Goal: Transaction & Acquisition: Purchase product/service

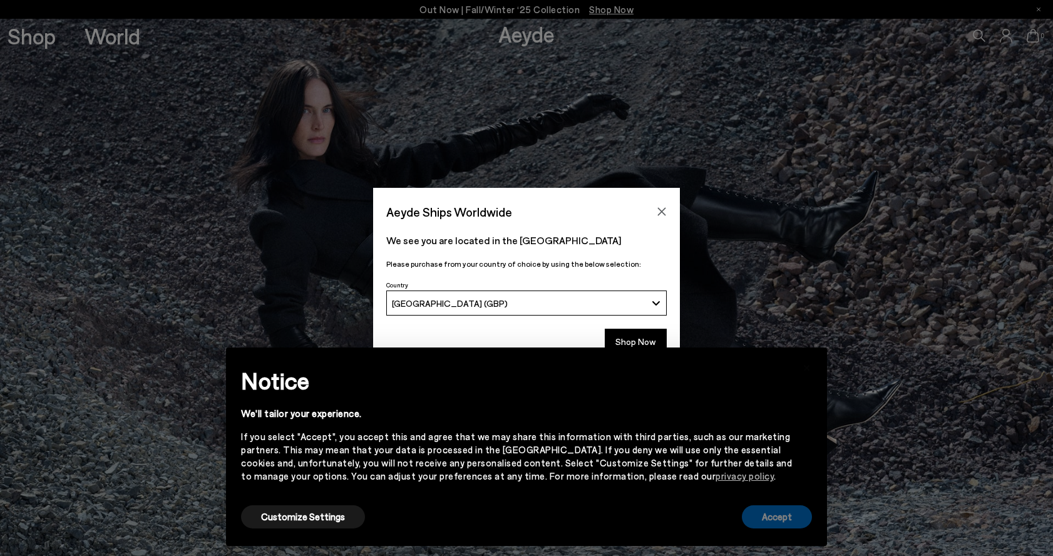
click at [771, 515] on button "Accept" at bounding box center [777, 516] width 70 height 23
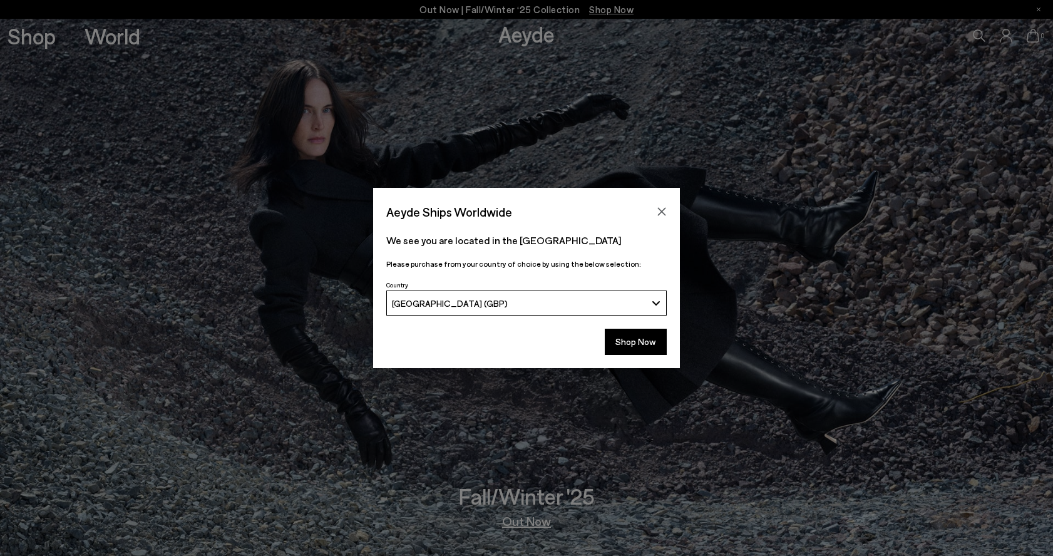
click at [624, 11] on div "Aeyde Ships Worldwide We see you are located in the United Kingdom Please purch…" at bounding box center [526, 278] width 1053 height 556
click at [637, 341] on button "Shop Now" at bounding box center [636, 342] width 62 height 26
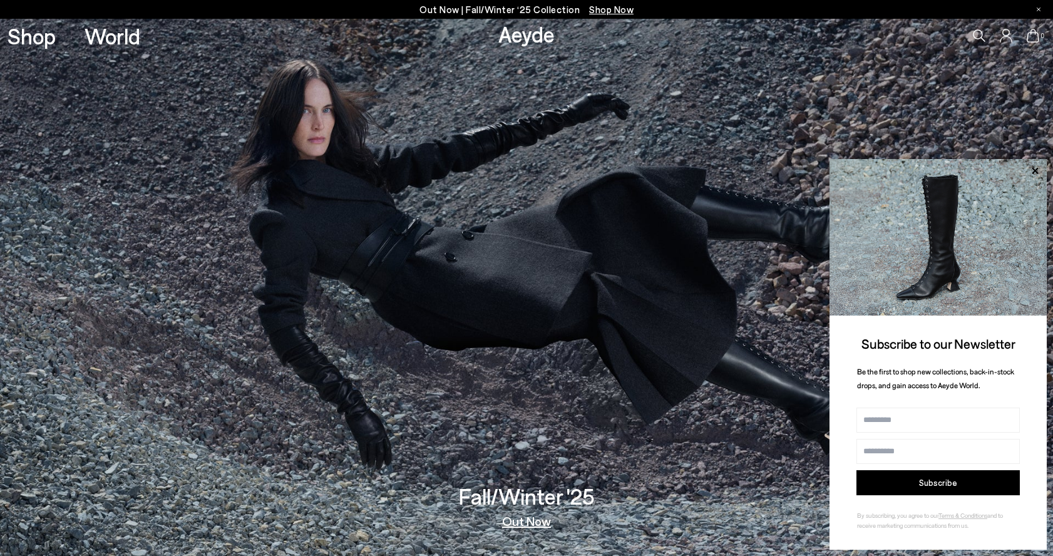
click at [607, 12] on span "Shop Now" at bounding box center [611, 9] width 44 height 11
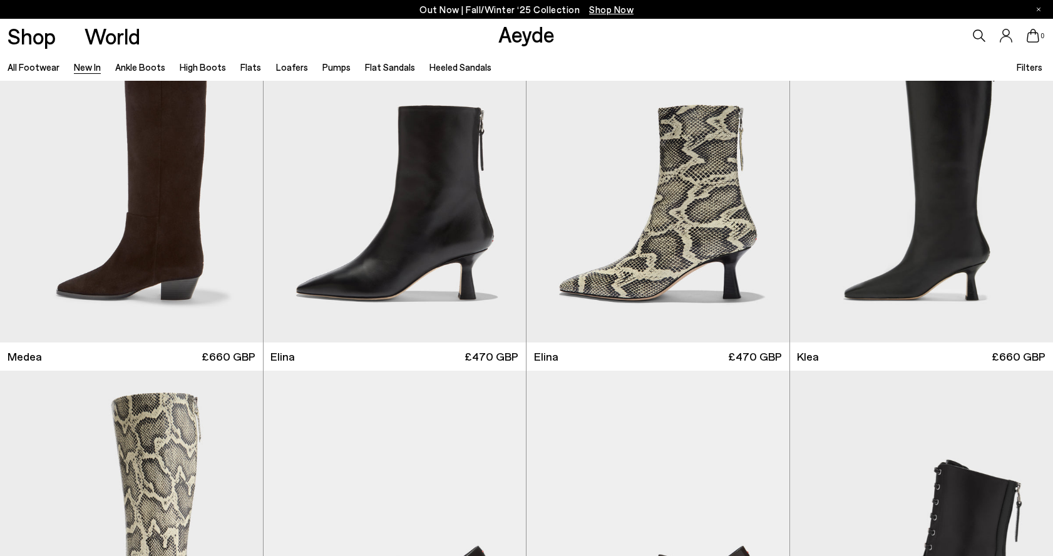
scroll to position [1145, 0]
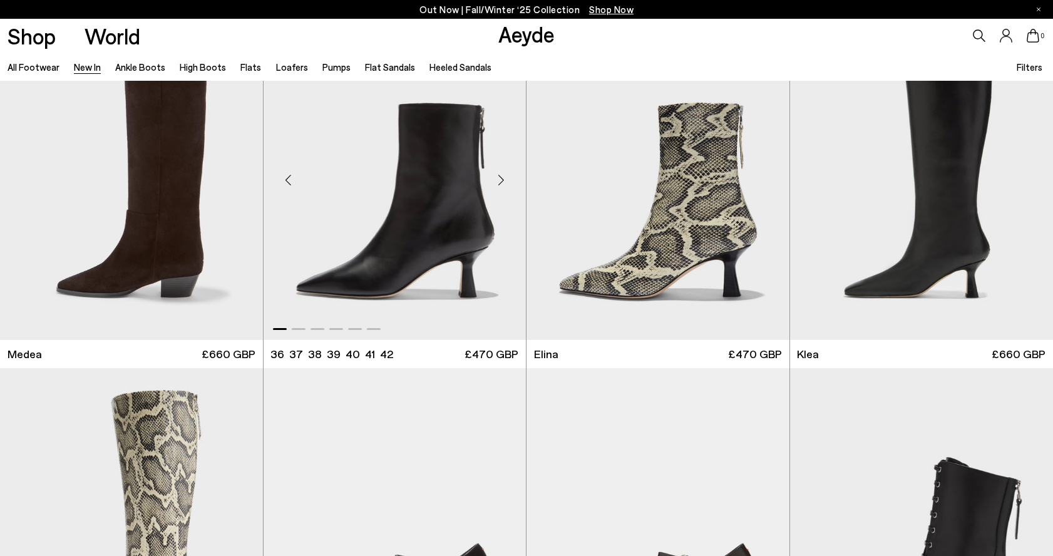
click at [469, 213] on img "1 / 6" at bounding box center [395, 175] width 263 height 330
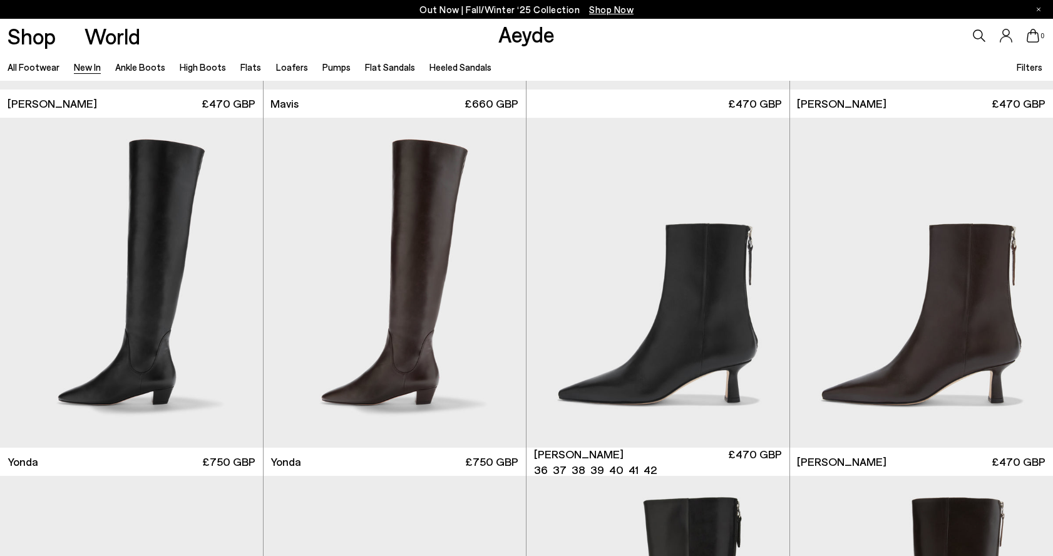
scroll to position [2231, 0]
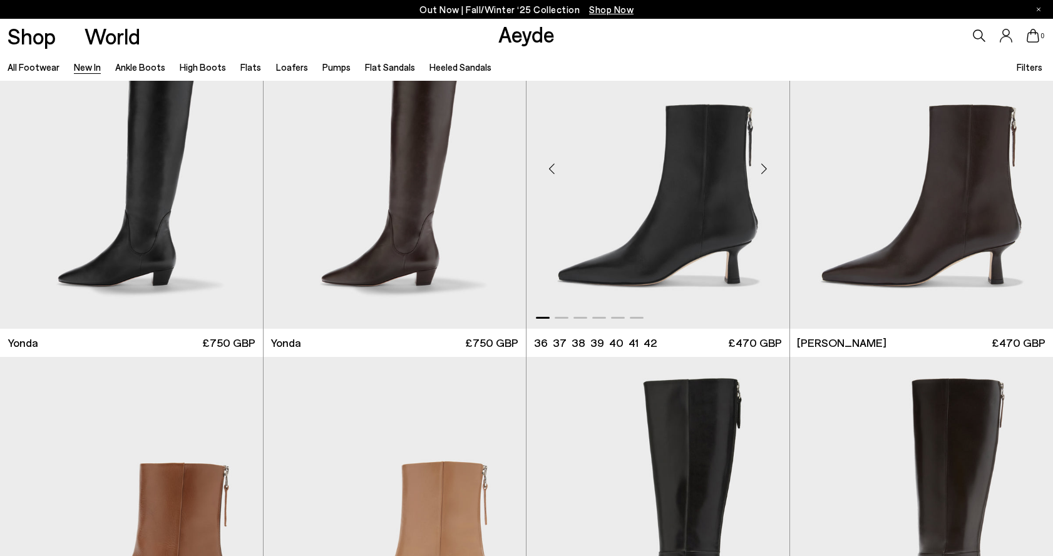
click at [694, 227] on img "1 / 6" at bounding box center [657, 164] width 263 height 330
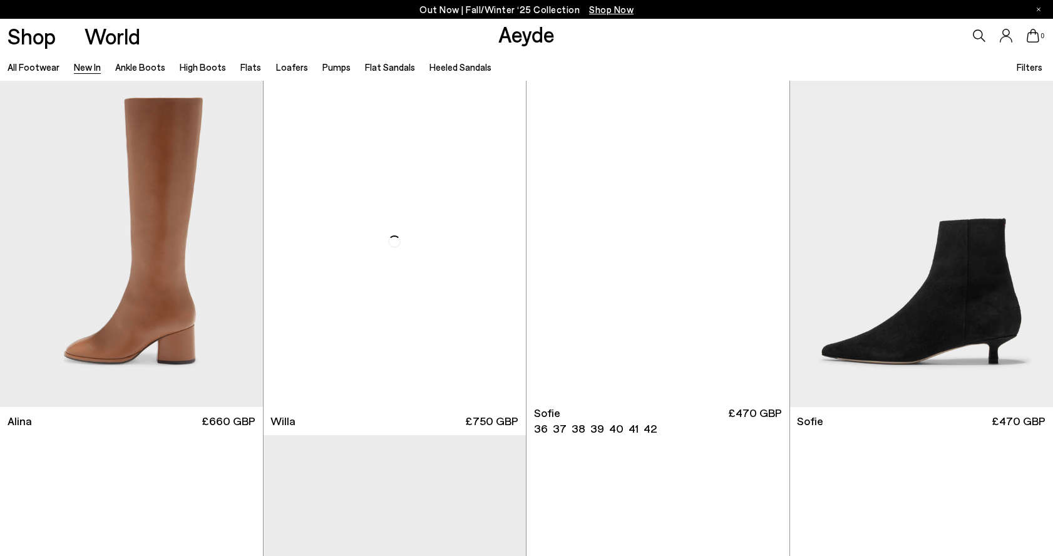
scroll to position [4315, 0]
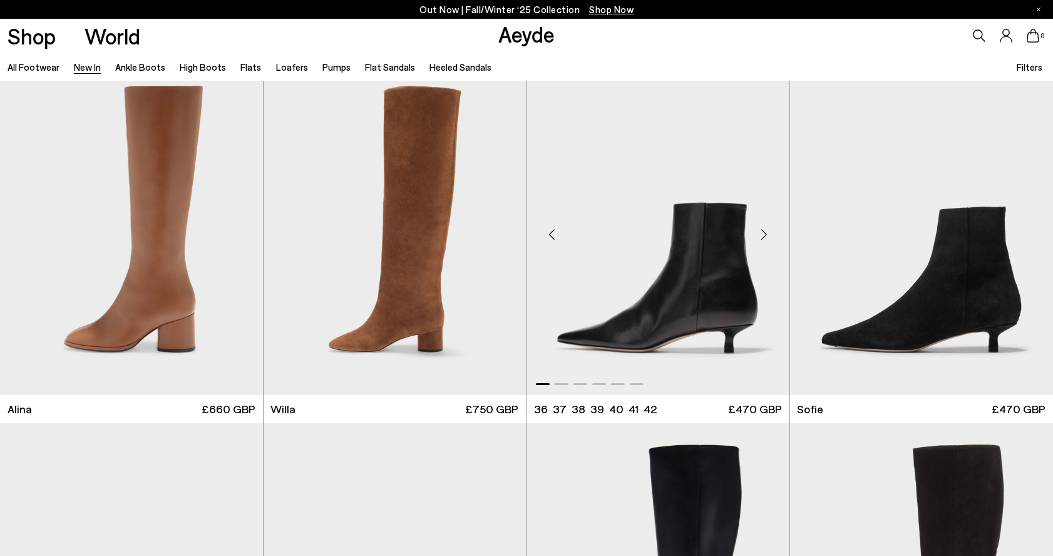
click at [704, 258] on img "1 / 6" at bounding box center [657, 229] width 263 height 330
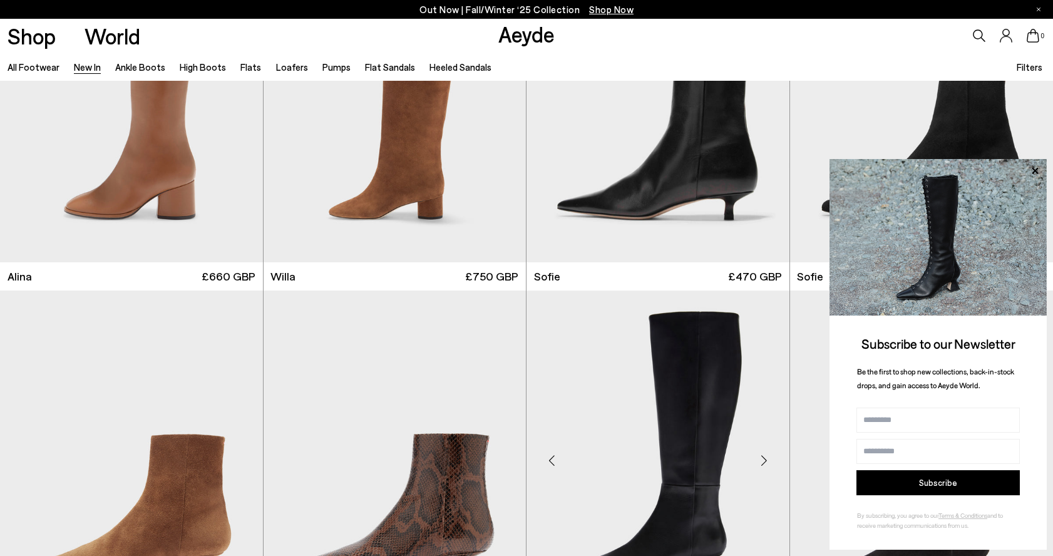
scroll to position [4347, 0]
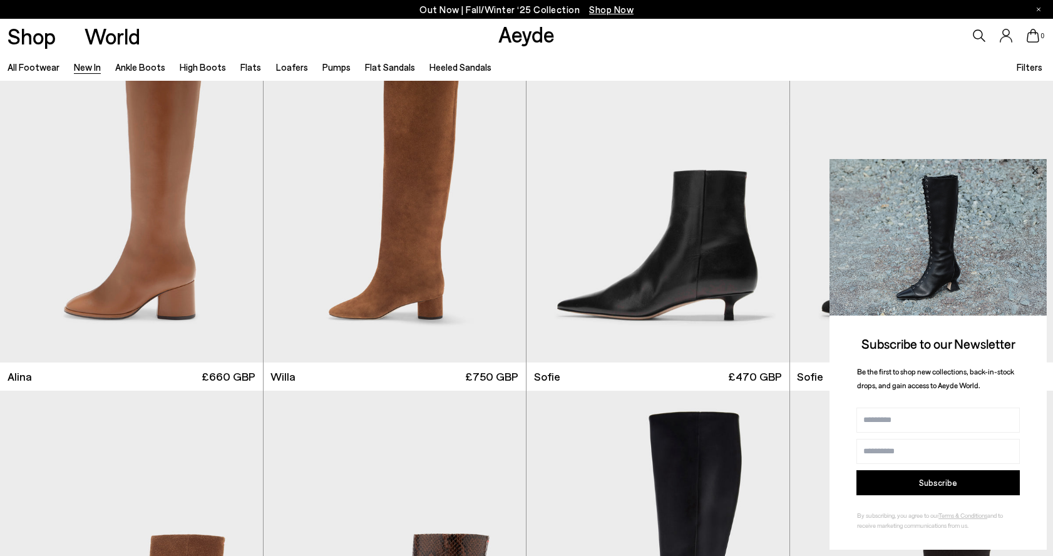
click at [1035, 173] on icon at bounding box center [1035, 171] width 16 height 16
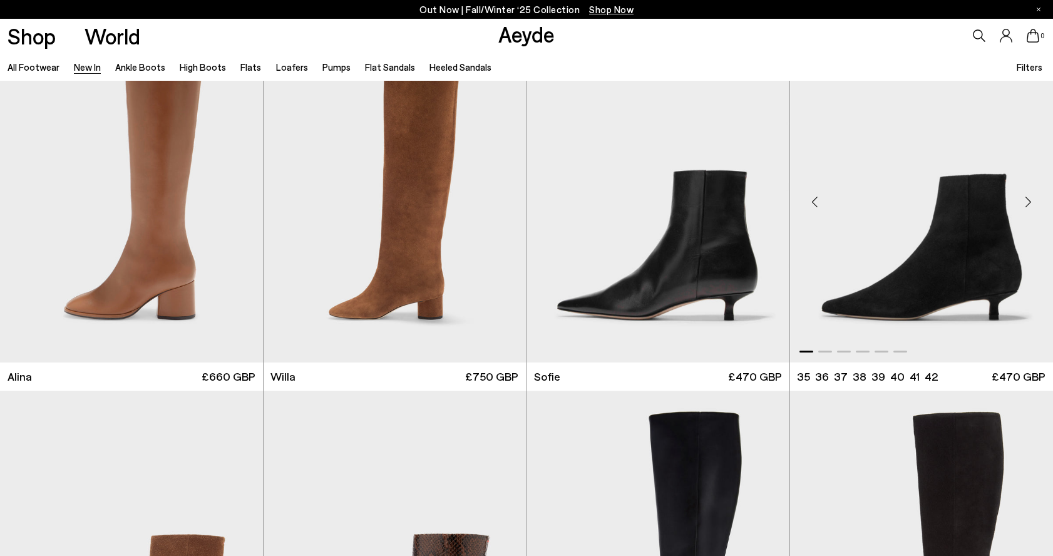
click at [926, 250] on img "1 / 6" at bounding box center [922, 197] width 264 height 330
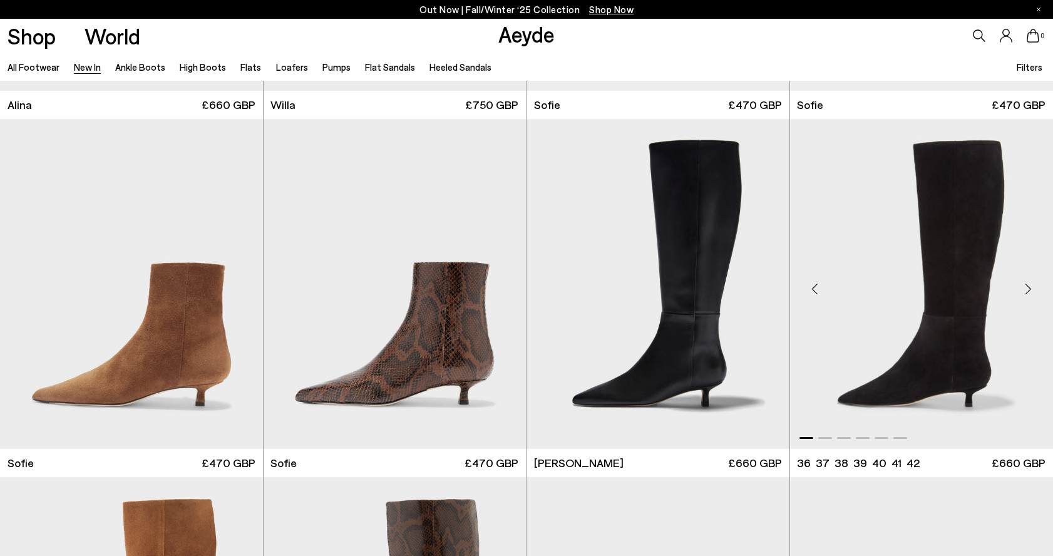
scroll to position [4657, 0]
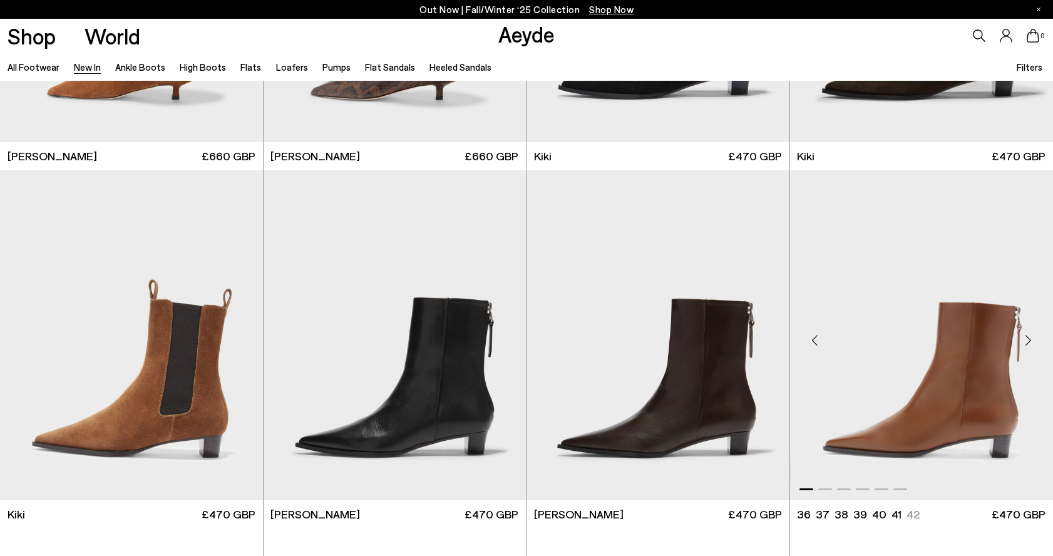
scroll to position [5340, 0]
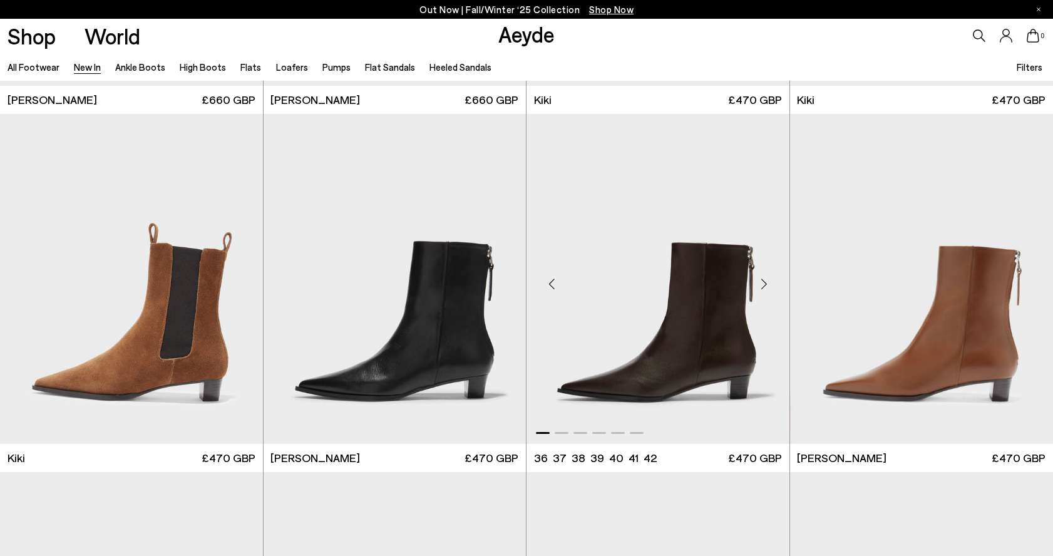
click at [717, 334] on img "1 / 6" at bounding box center [657, 279] width 263 height 330
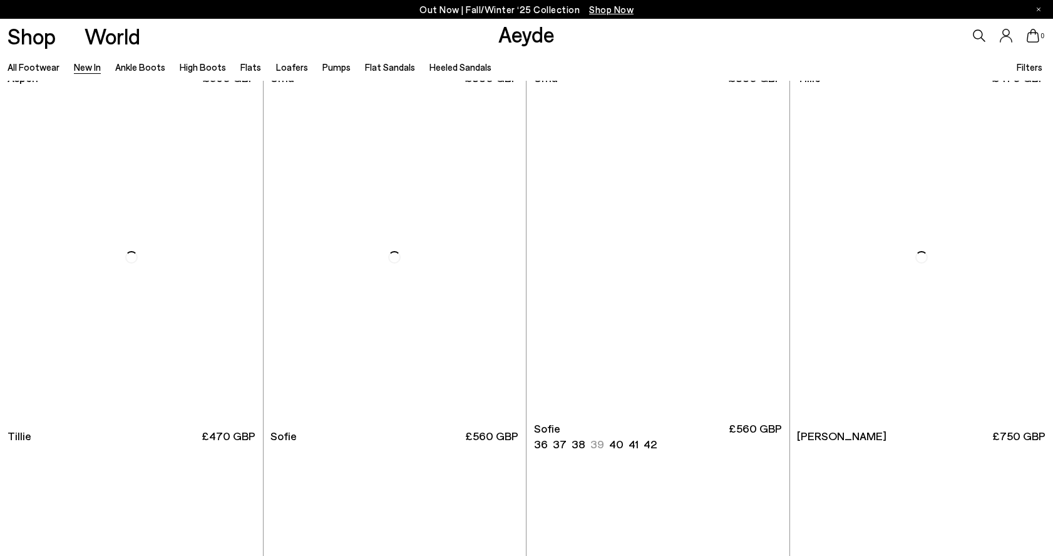
scroll to position [8233, 0]
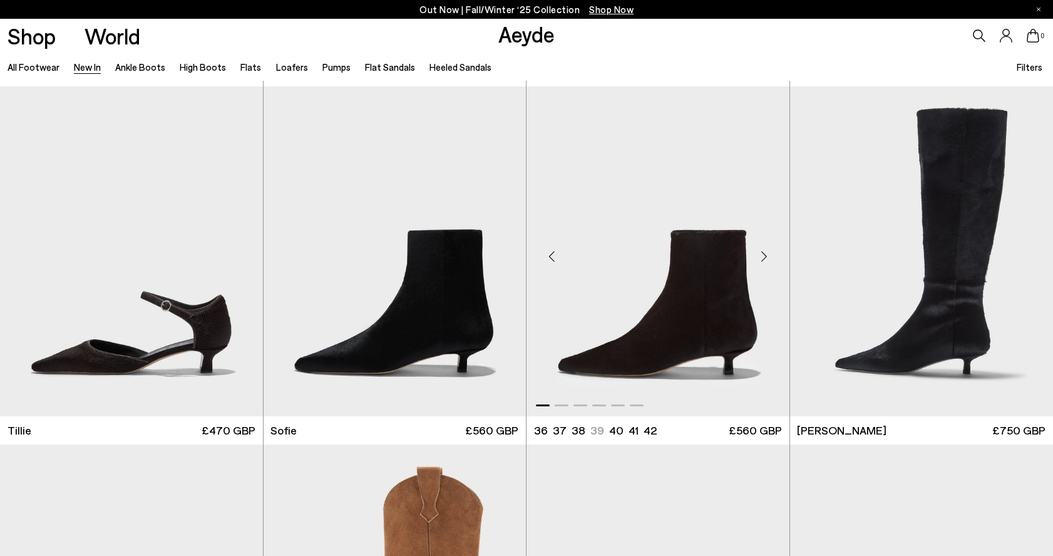
click at [701, 312] on img "1 / 6" at bounding box center [657, 251] width 263 height 330
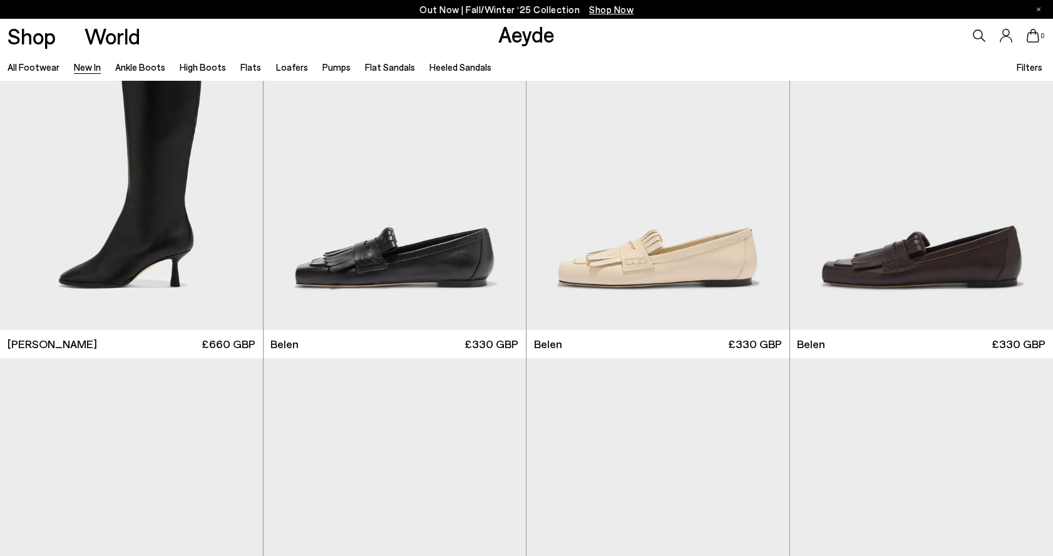
scroll to position [12623, 0]
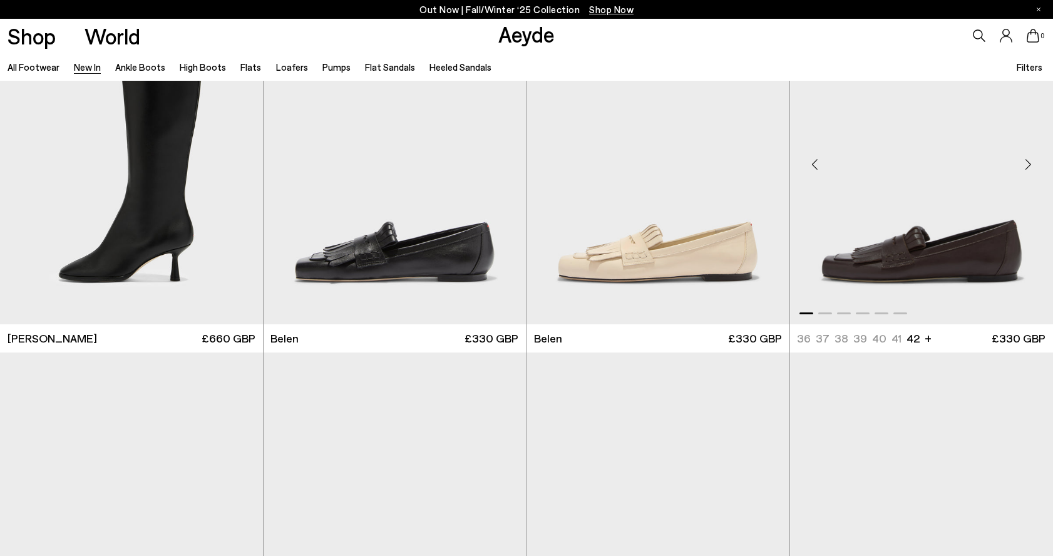
click at [910, 192] on img "1 / 6" at bounding box center [922, 159] width 264 height 330
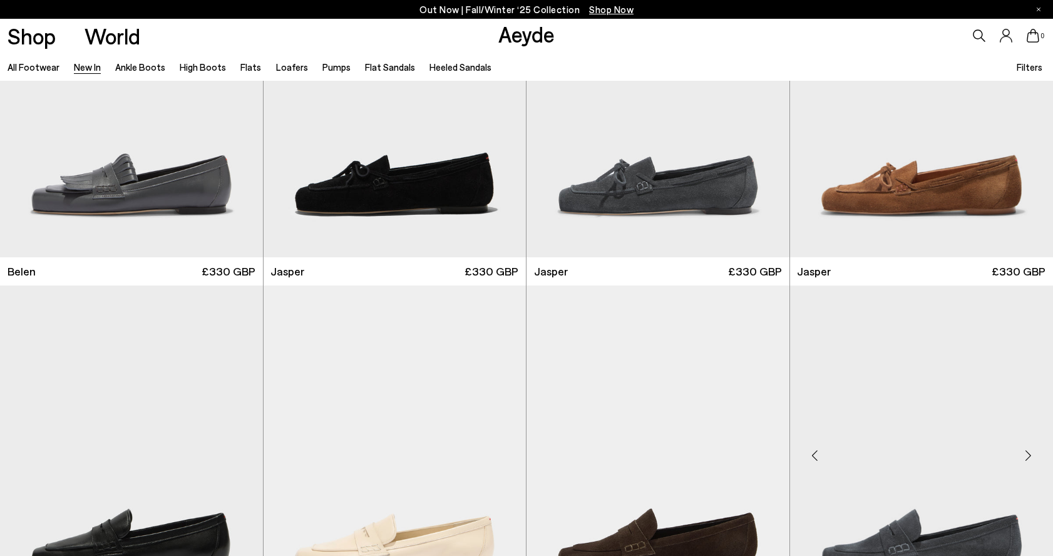
scroll to position [12978, 0]
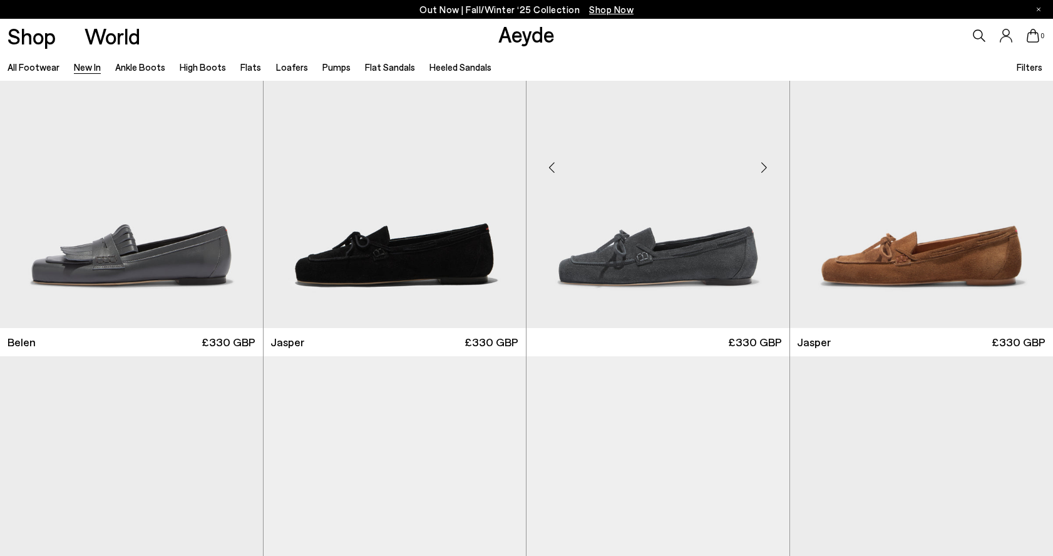
click at [677, 211] on img at bounding box center [657, 162] width 263 height 330
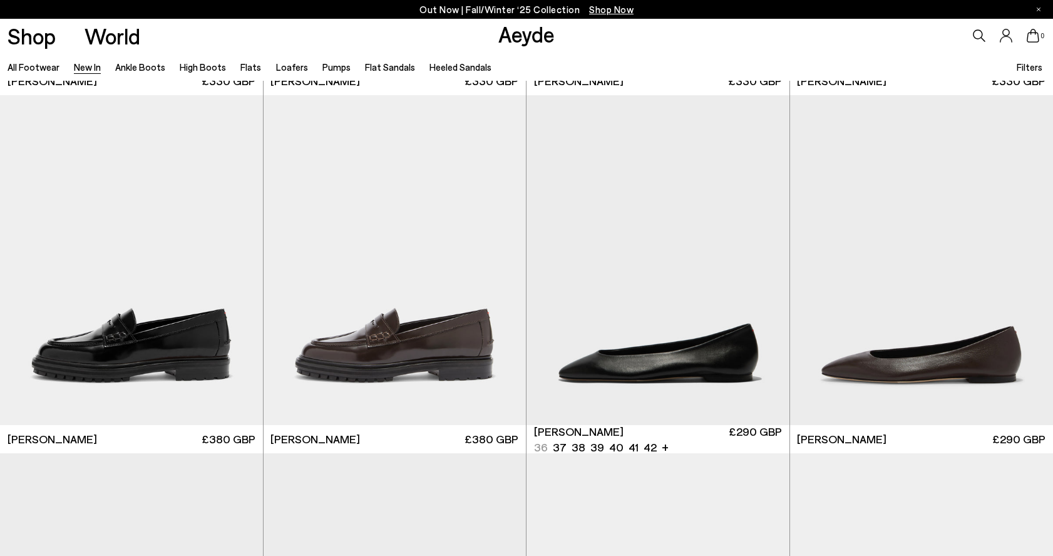
scroll to position [13655, 0]
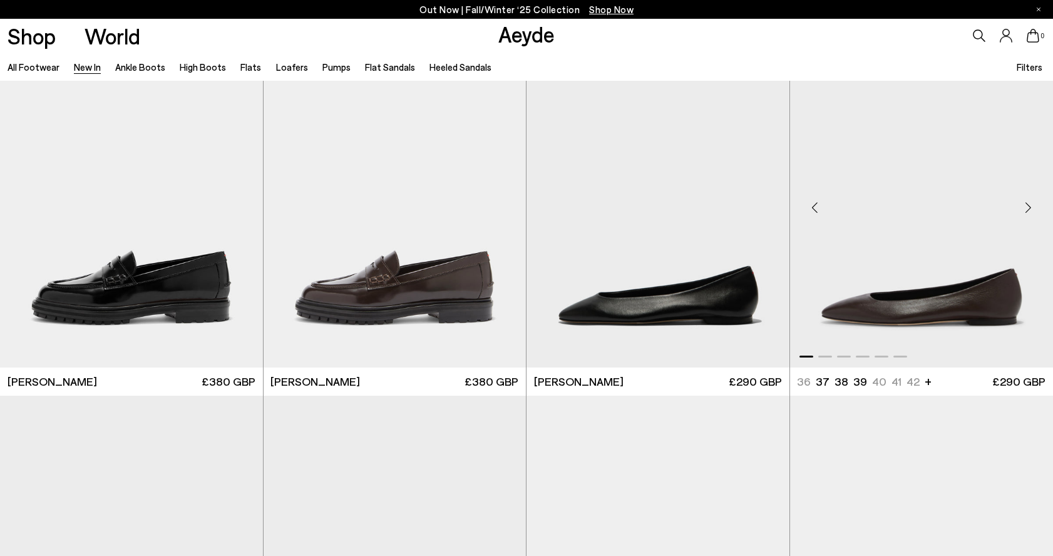
click at [854, 234] on img "1 / 6" at bounding box center [922, 203] width 264 height 330
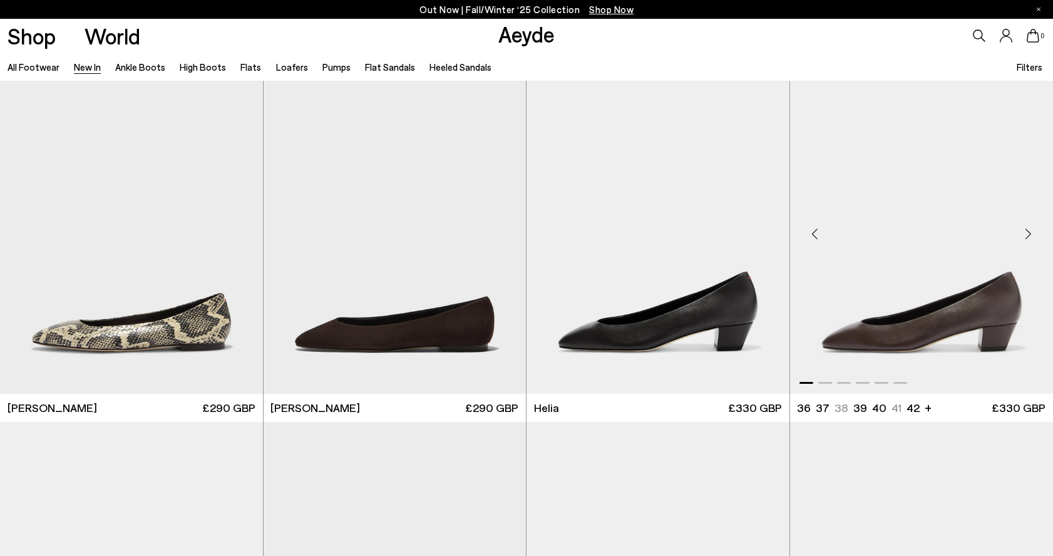
scroll to position [14044, 0]
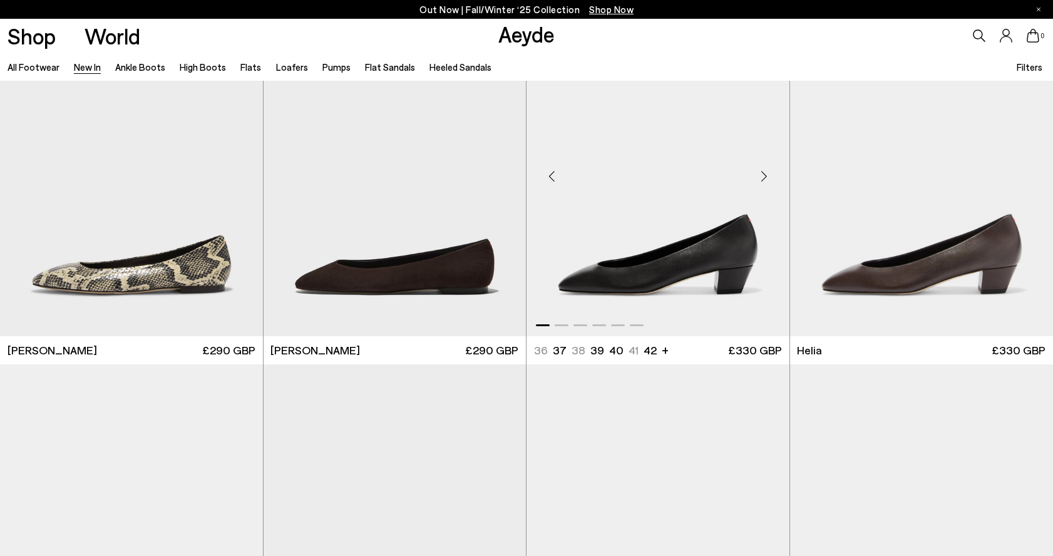
click at [690, 225] on img "1 / 6" at bounding box center [657, 171] width 263 height 330
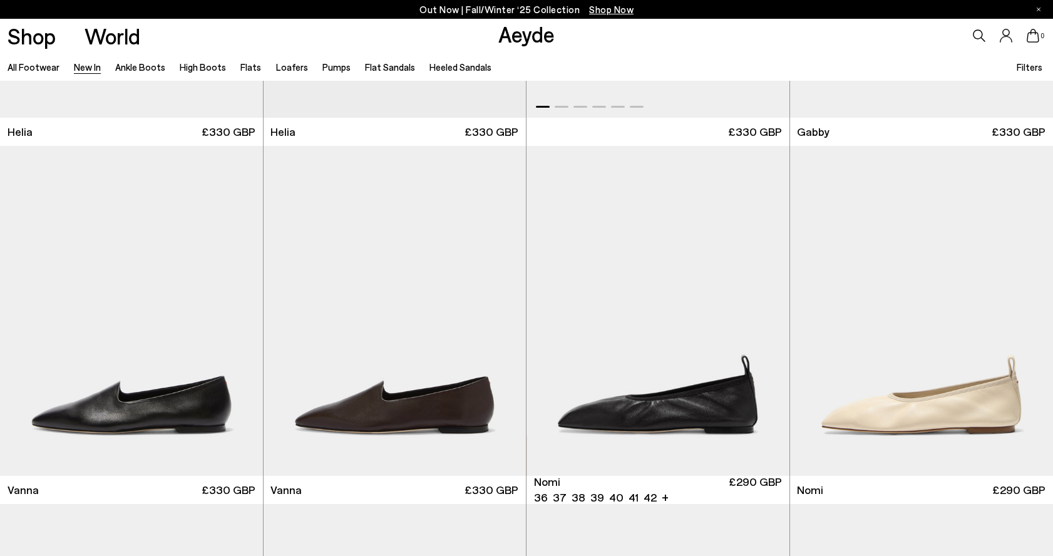
scroll to position [14665, 0]
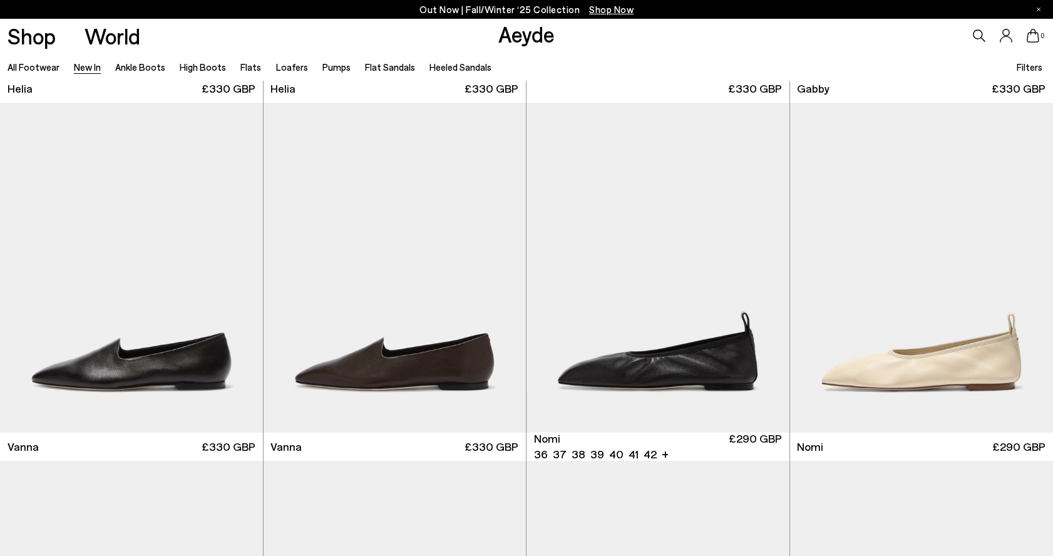
click at [697, 266] on img "1 / 6" at bounding box center [657, 268] width 263 height 330
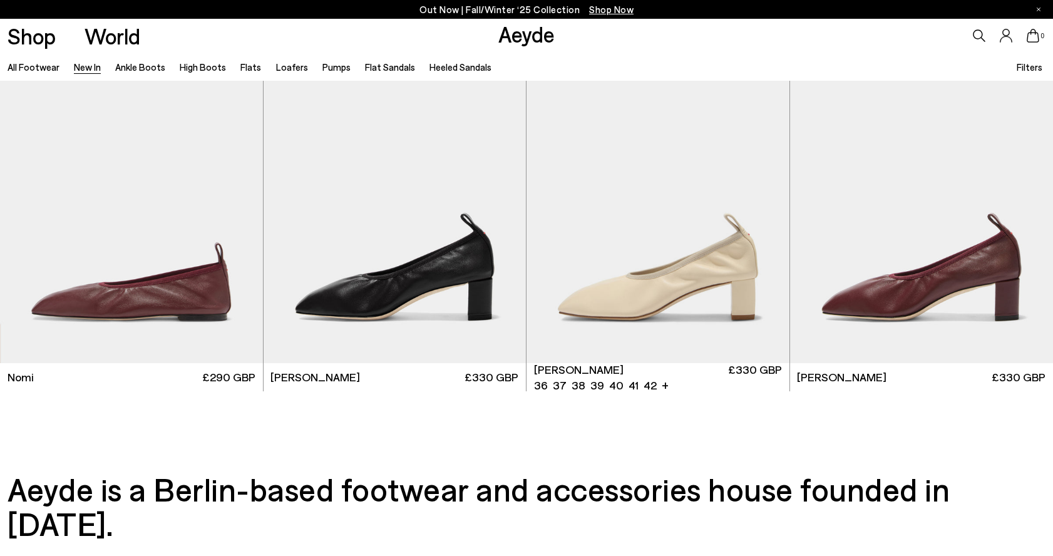
scroll to position [15096, 0]
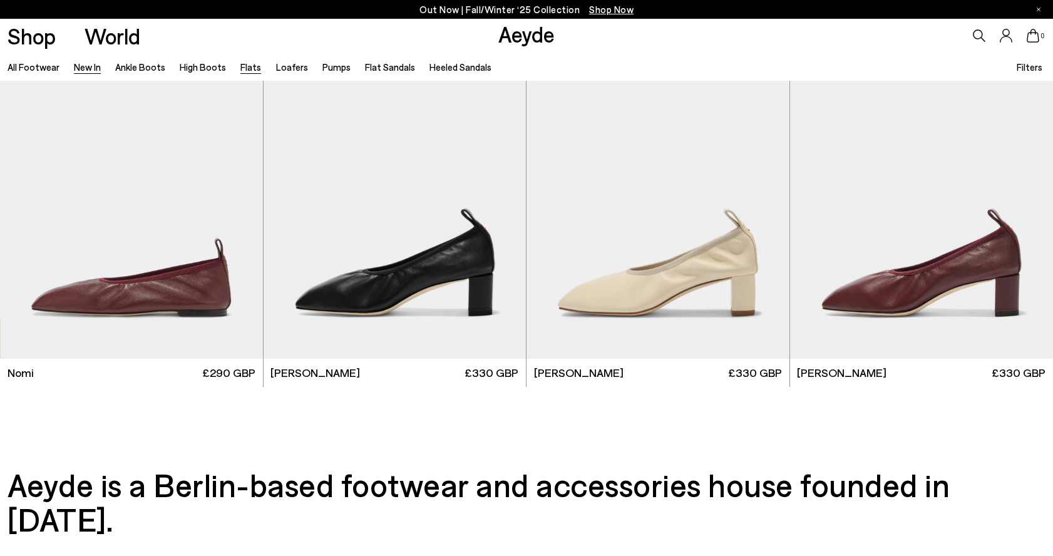
click at [244, 67] on link "Flats" at bounding box center [250, 66] width 21 height 11
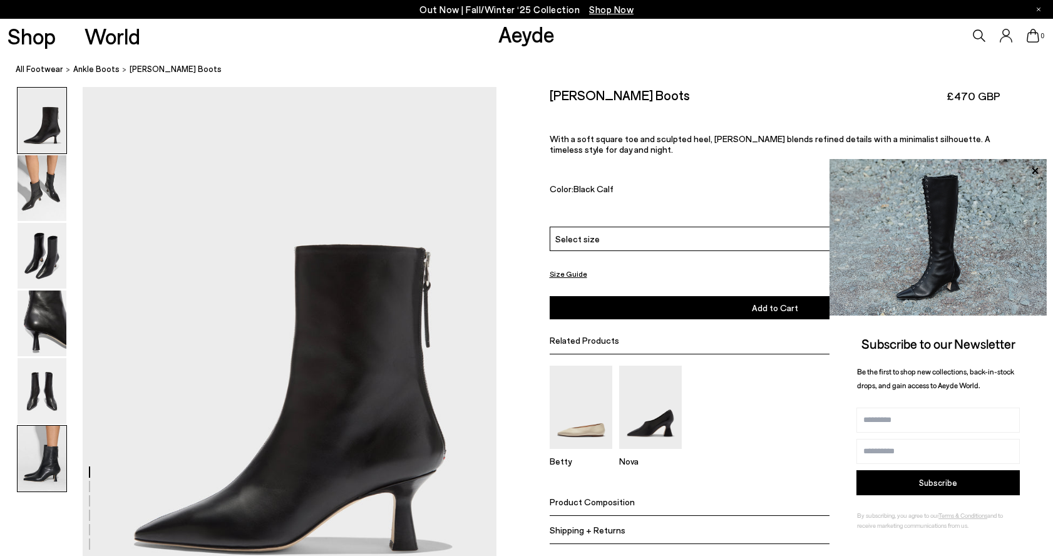
click at [57, 443] on img at bounding box center [42, 459] width 49 height 66
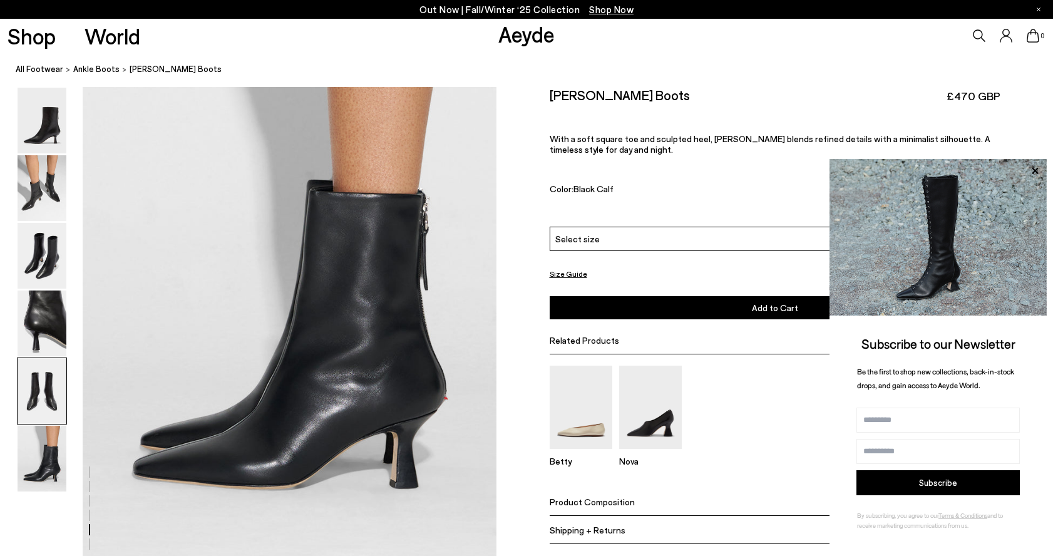
scroll to position [2856, 0]
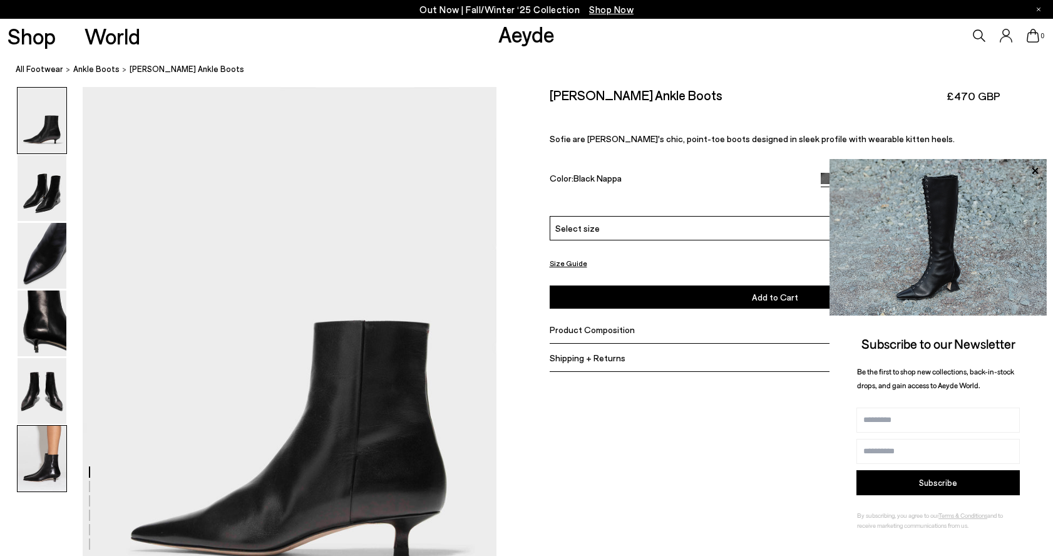
click at [41, 458] on img at bounding box center [42, 459] width 49 height 66
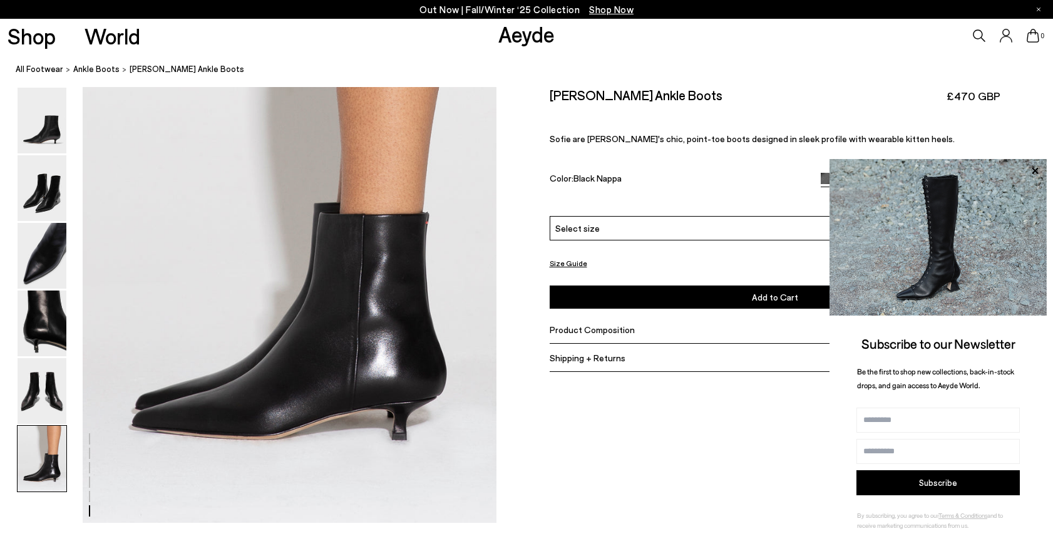
scroll to position [2893, 0]
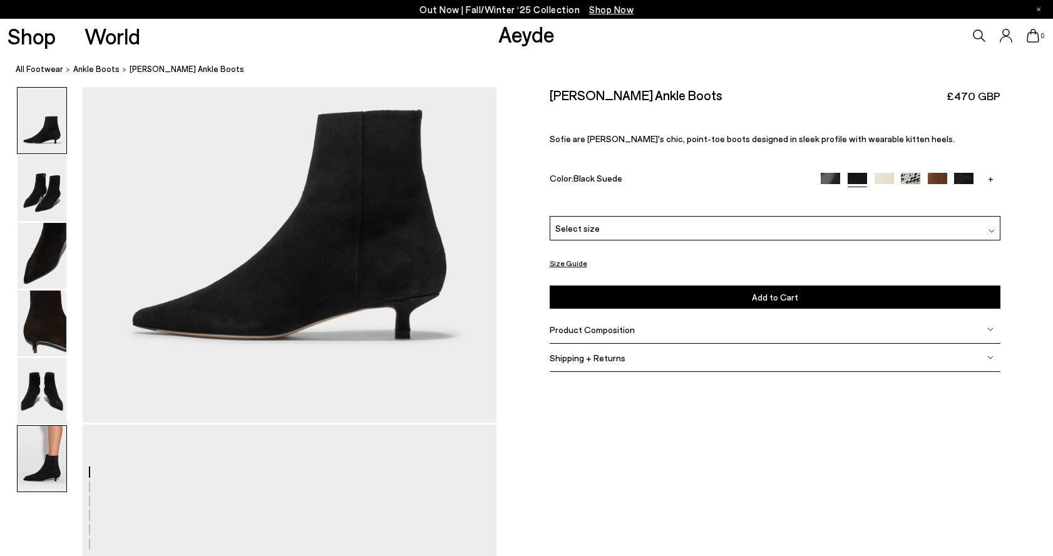
click at [44, 464] on img at bounding box center [42, 459] width 49 height 66
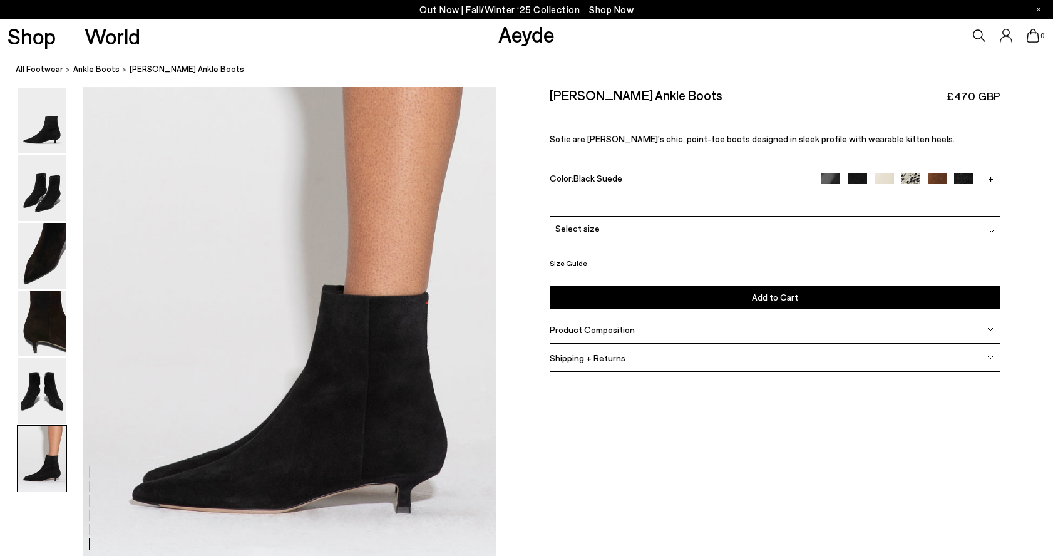
scroll to position [2807, 0]
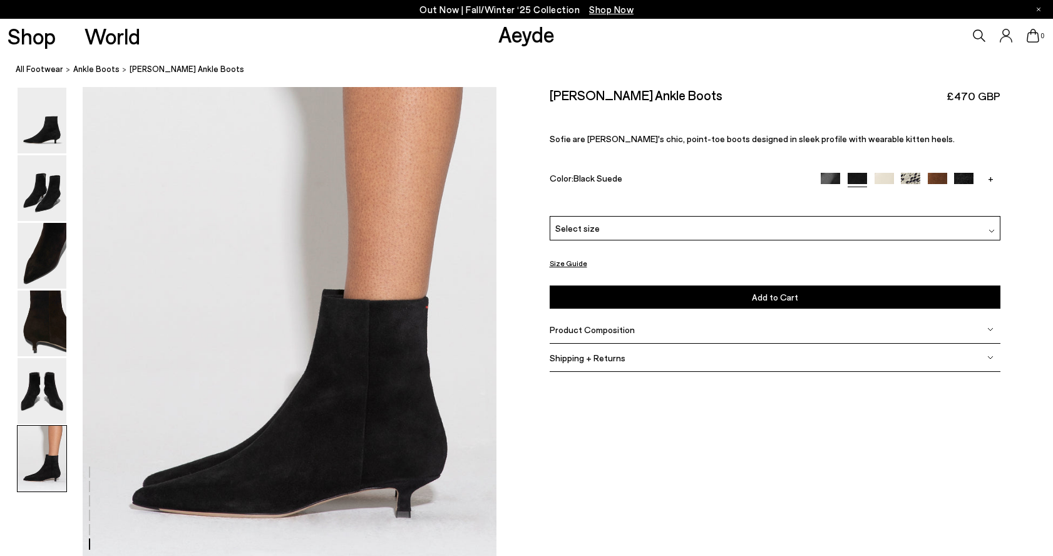
click at [938, 180] on img at bounding box center [937, 182] width 19 height 19
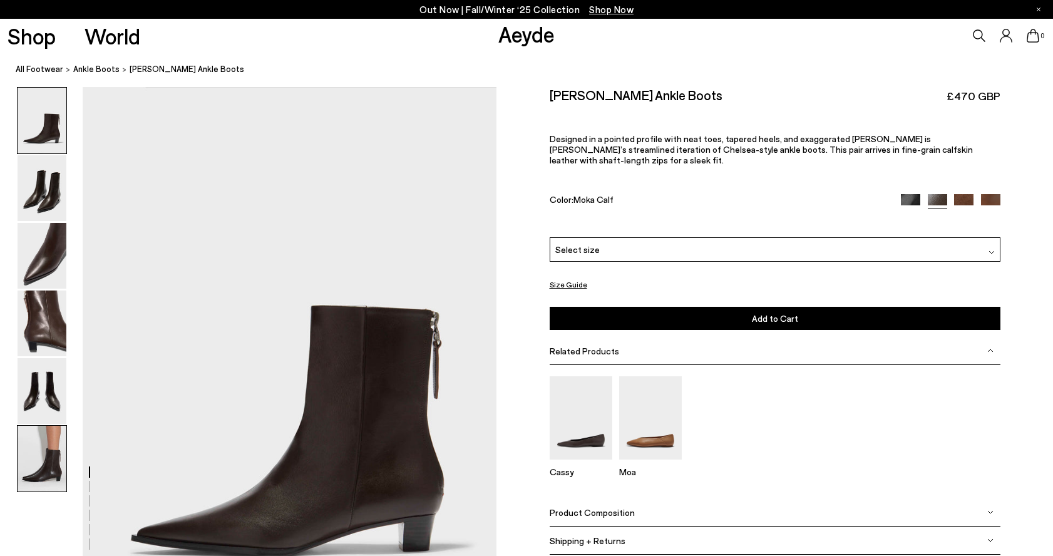
click at [51, 475] on img at bounding box center [42, 459] width 49 height 66
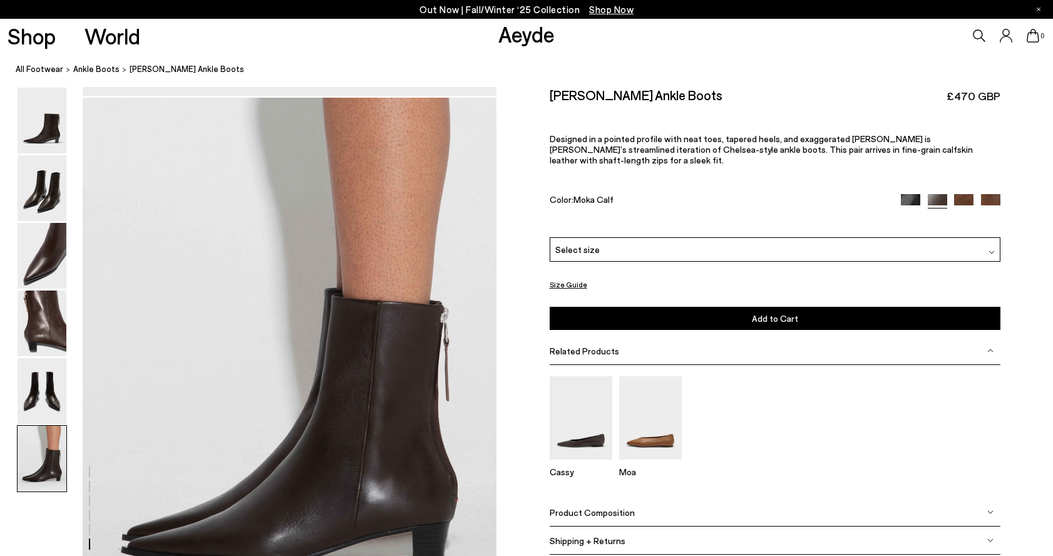
scroll to position [2856, 0]
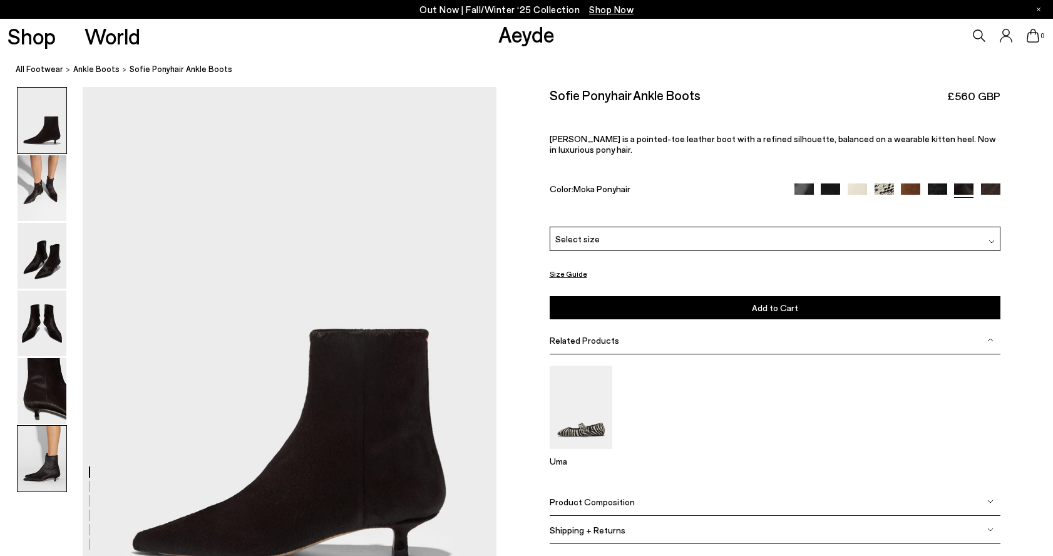
click at [61, 448] on img at bounding box center [42, 459] width 49 height 66
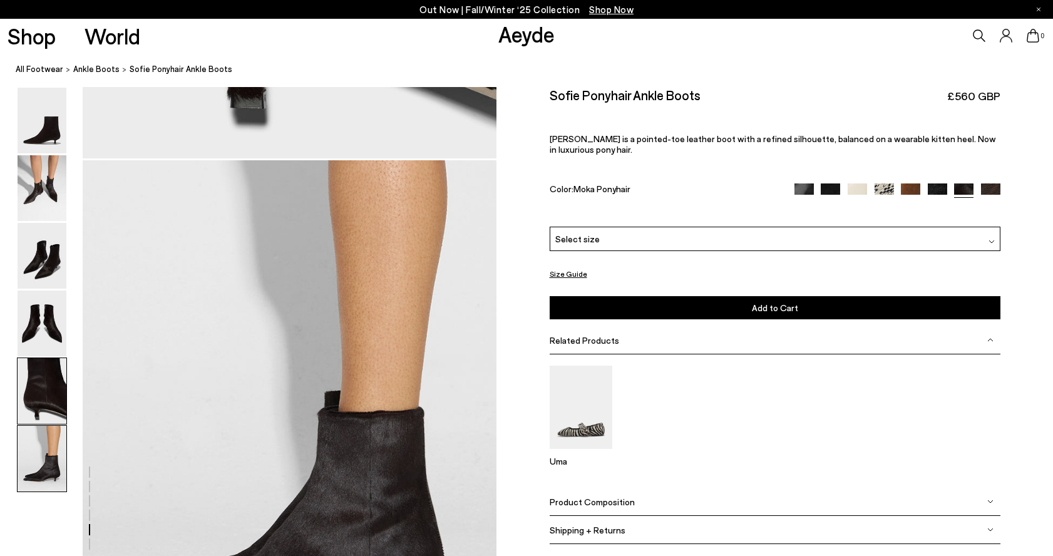
scroll to position [2856, 0]
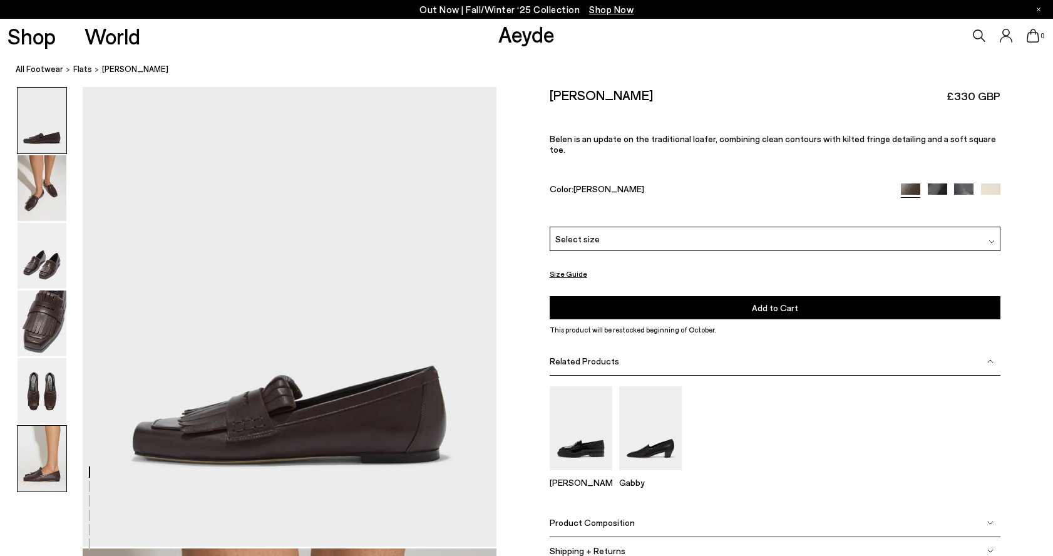
click at [45, 469] on img at bounding box center [42, 459] width 49 height 66
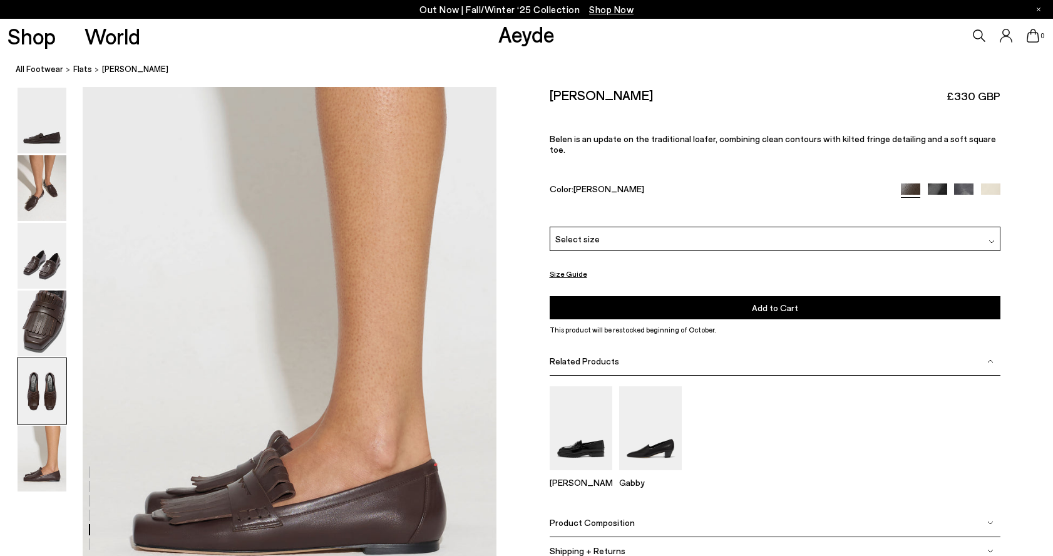
scroll to position [2921, 0]
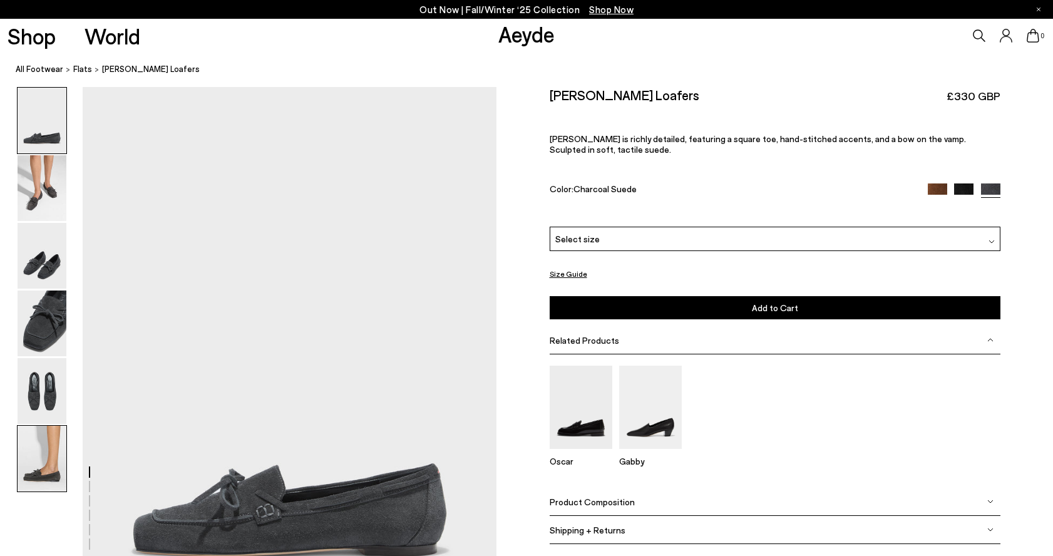
click at [31, 453] on img at bounding box center [42, 459] width 49 height 66
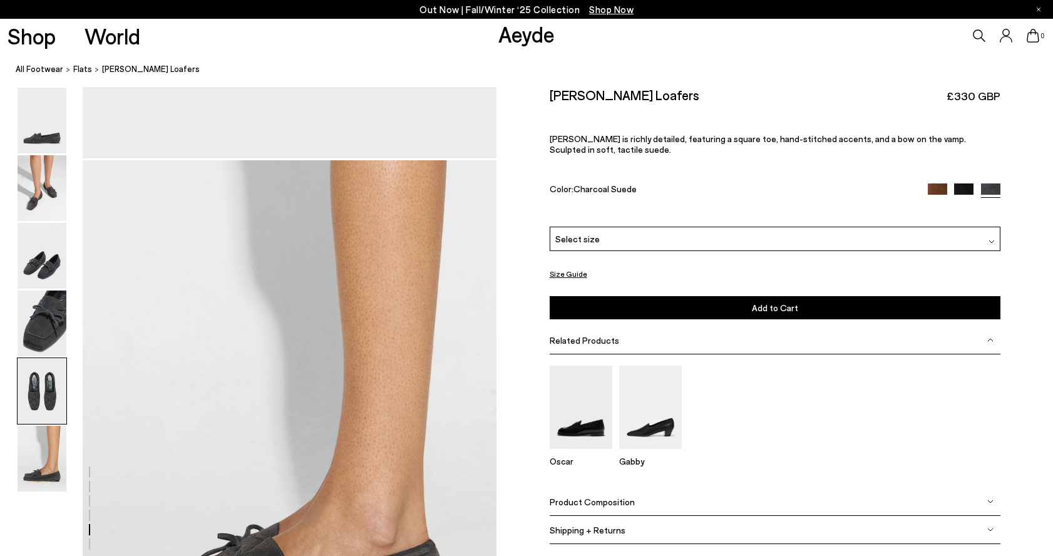
click at [38, 409] on img at bounding box center [42, 391] width 49 height 66
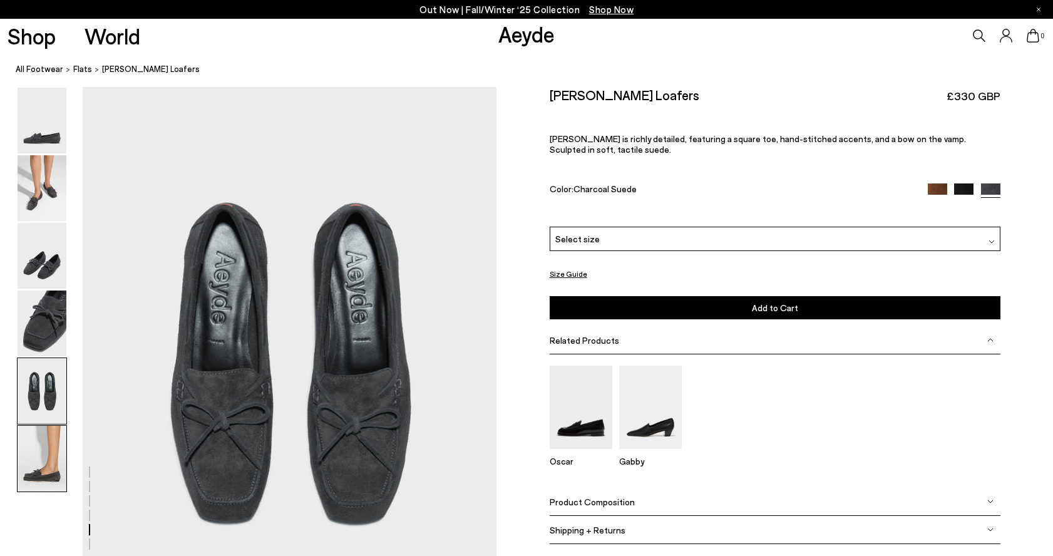
click at [39, 478] on img at bounding box center [42, 459] width 49 height 66
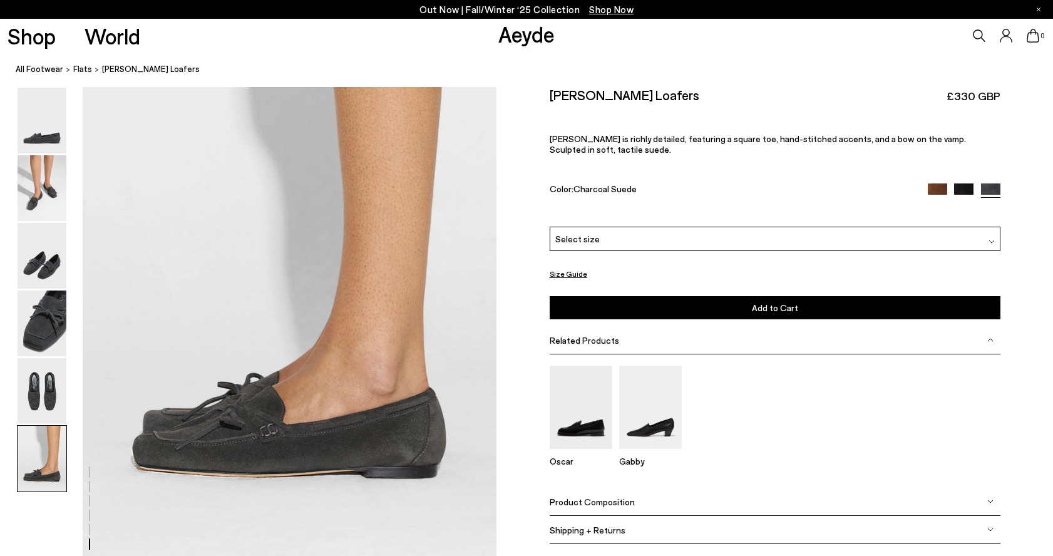
scroll to position [2856, 0]
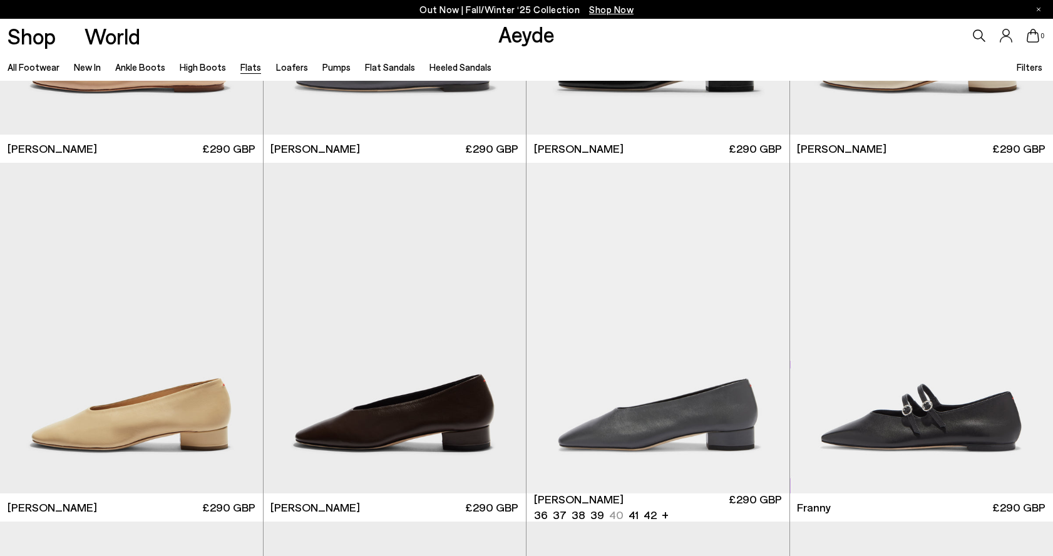
scroll to position [4250, 0]
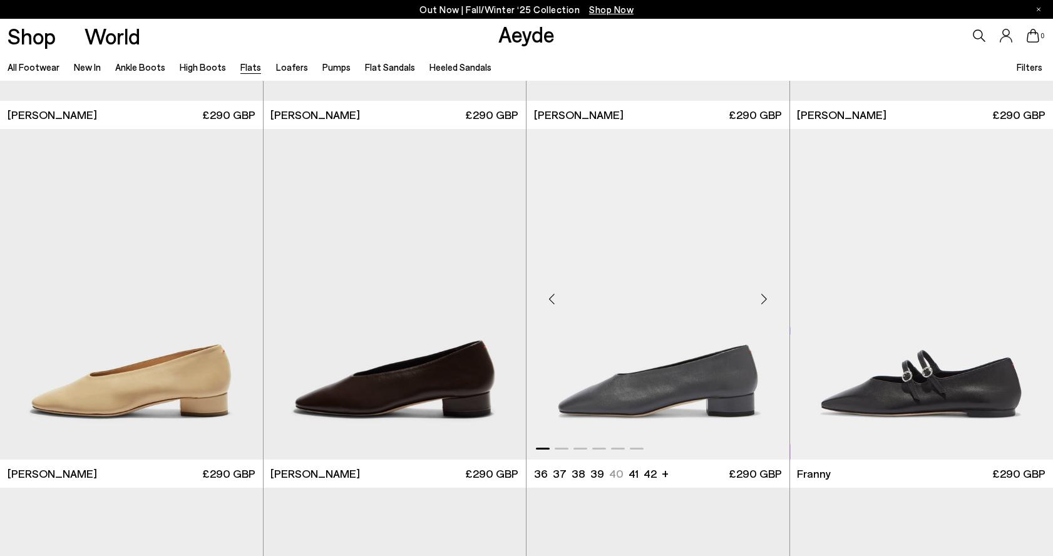
click at [687, 371] on img "1 / 6" at bounding box center [657, 294] width 263 height 330
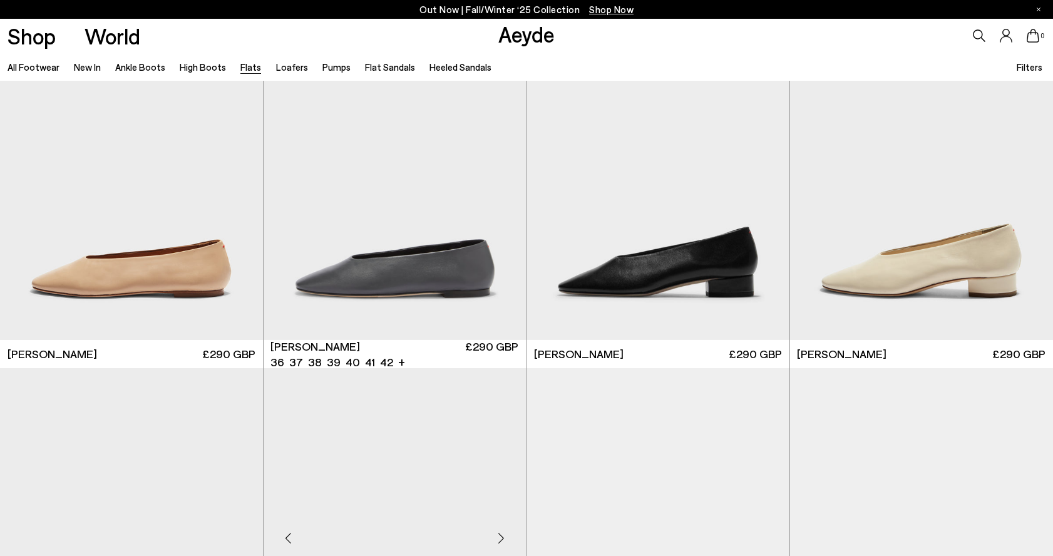
scroll to position [3997, 0]
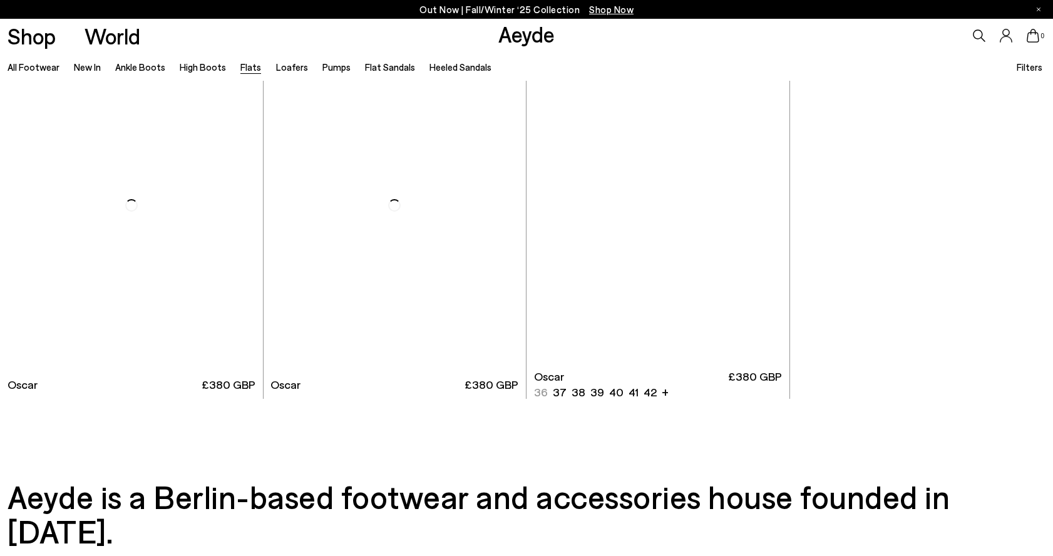
scroll to position [7565, 0]
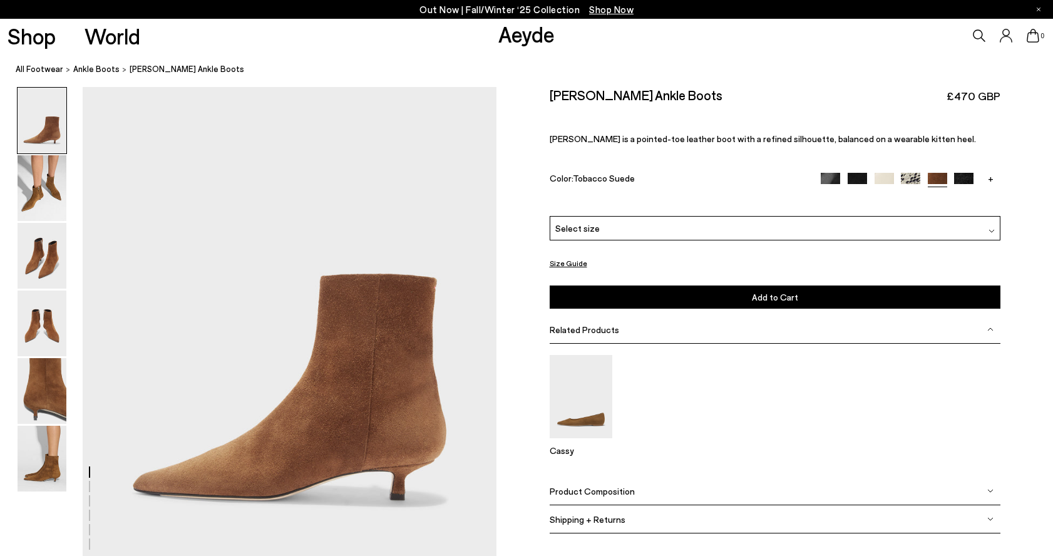
scroll to position [64, 0]
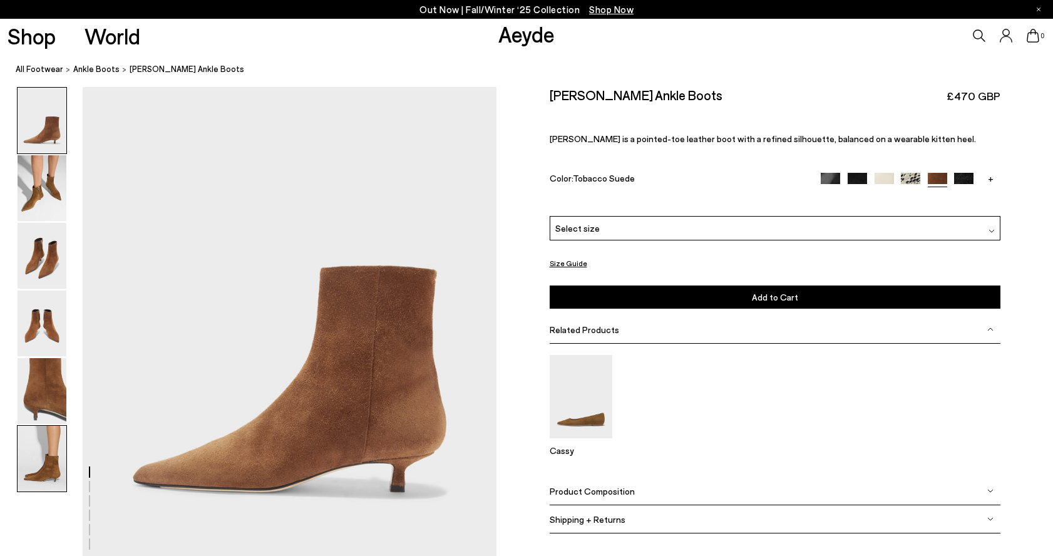
click at [39, 461] on img at bounding box center [42, 459] width 49 height 66
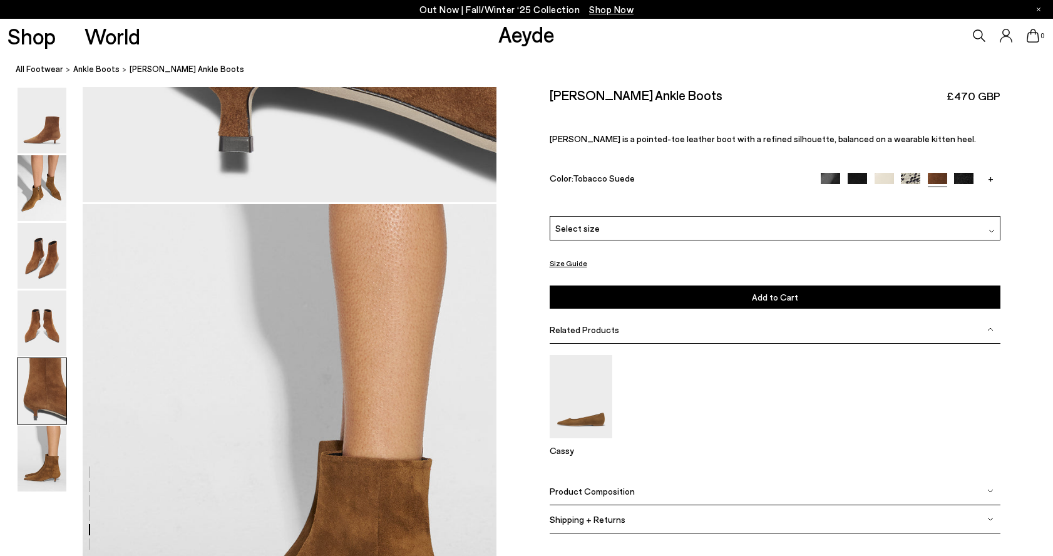
scroll to position [2856, 0]
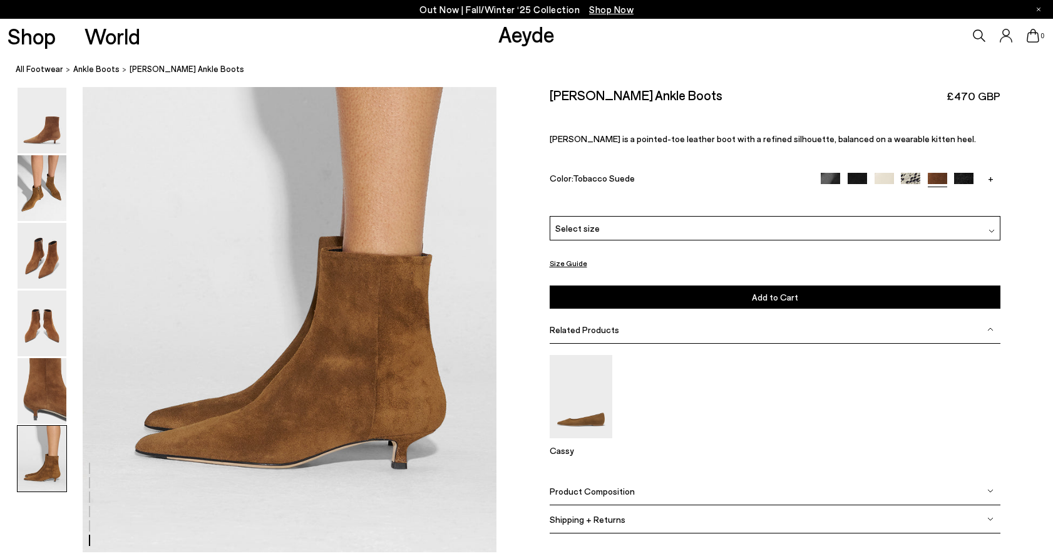
click at [859, 178] on img at bounding box center [857, 182] width 19 height 19
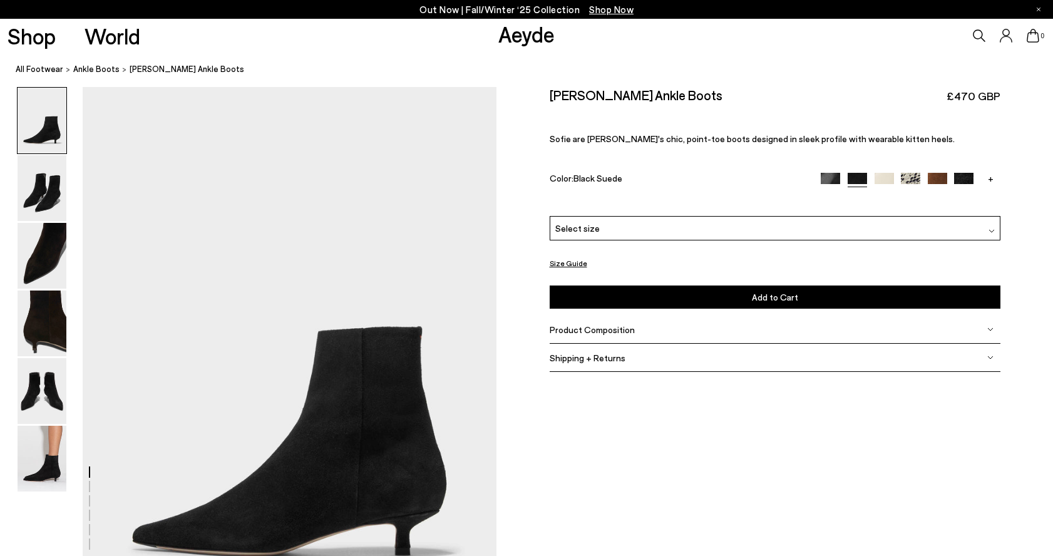
click at [964, 180] on img at bounding box center [963, 182] width 19 height 19
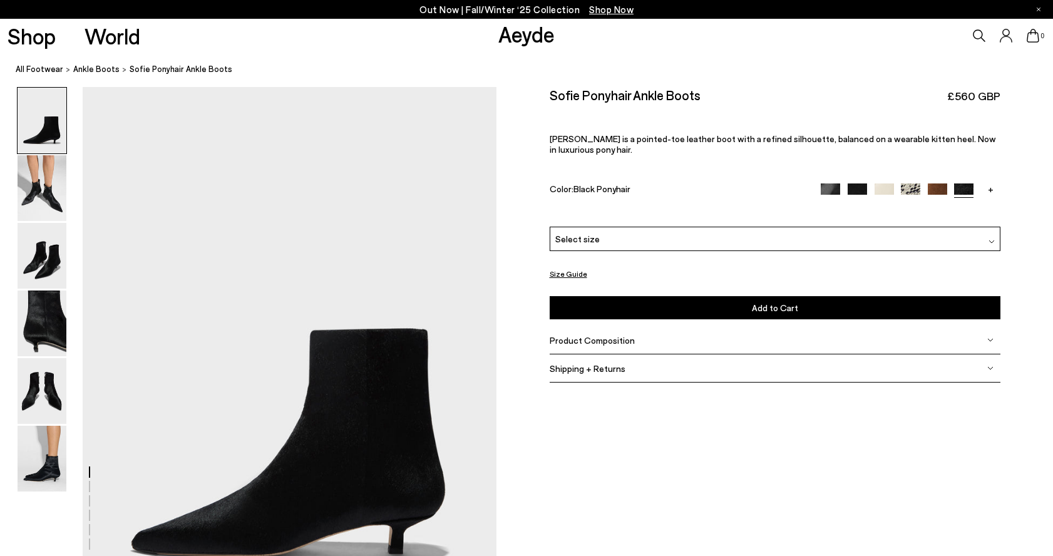
click at [826, 183] on img at bounding box center [830, 192] width 19 height 19
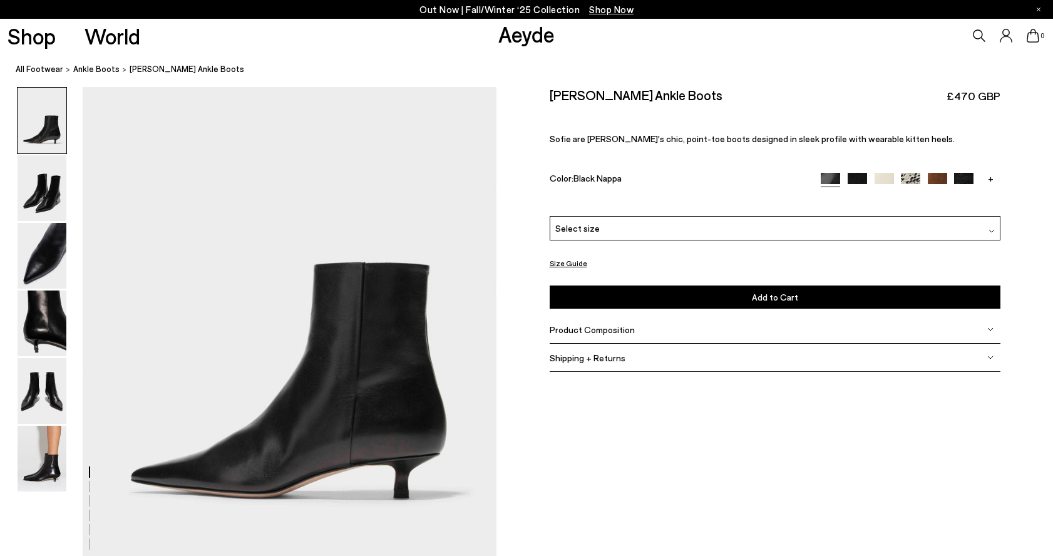
scroll to position [81, 0]
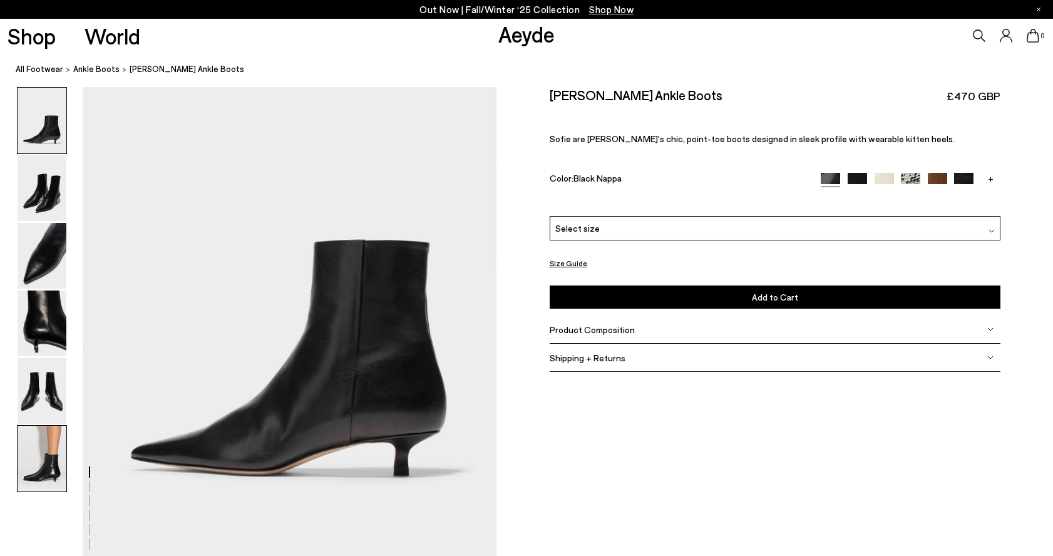
click at [41, 459] on img at bounding box center [42, 459] width 49 height 66
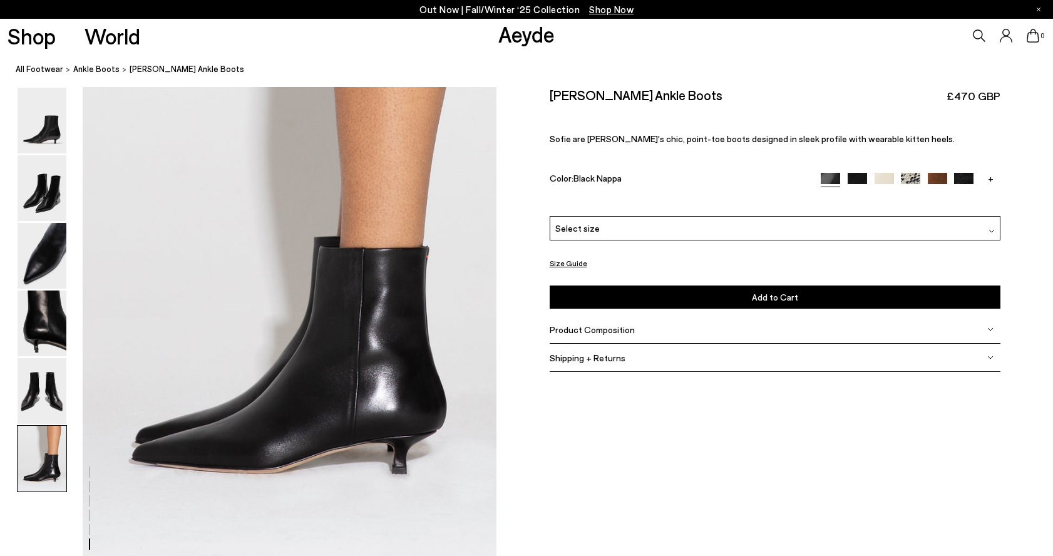
scroll to position [2856, 0]
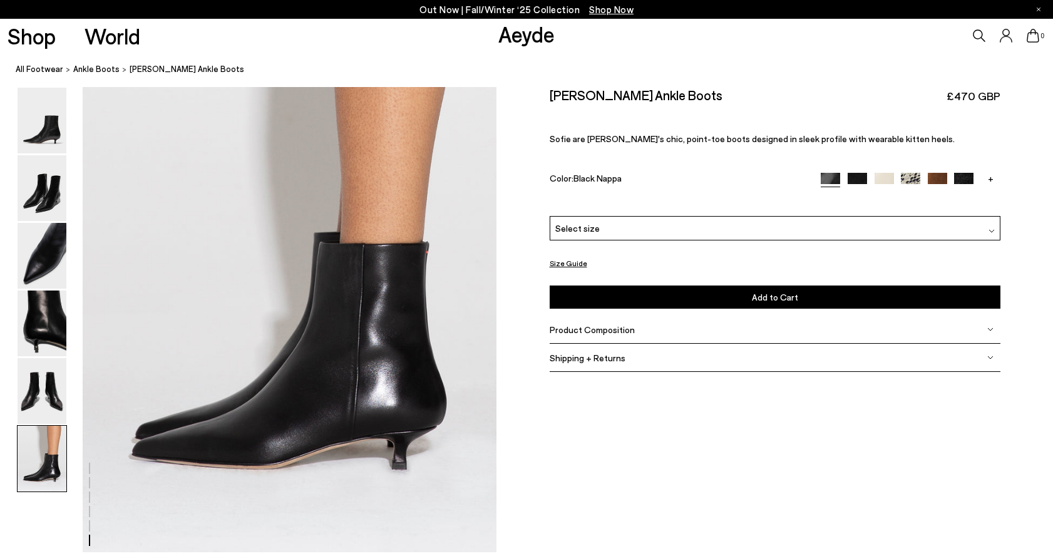
click at [861, 175] on img at bounding box center [857, 182] width 19 height 19
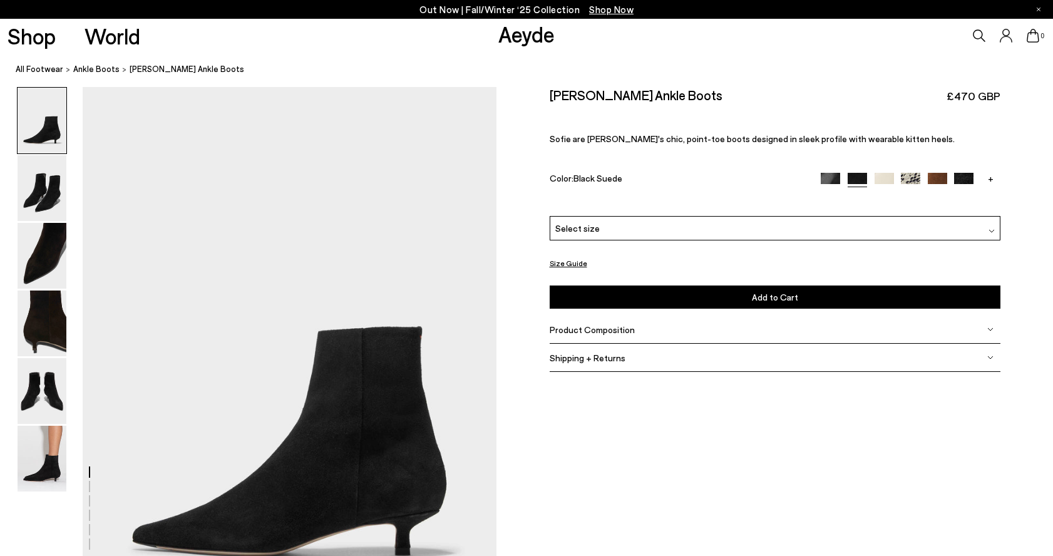
click at [675, 227] on div "Select size" at bounding box center [775, 228] width 451 height 24
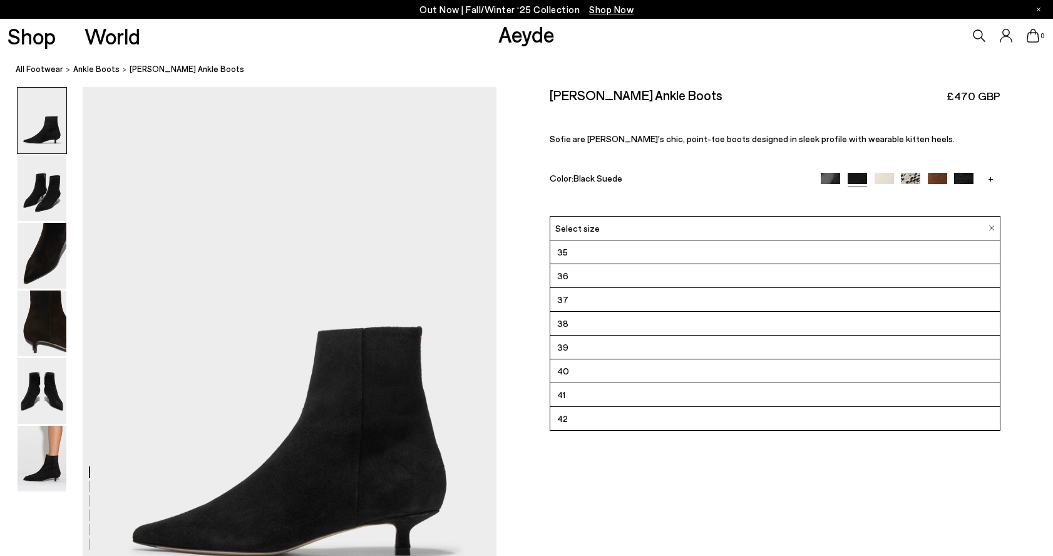
click at [639, 371] on li "40" at bounding box center [774, 371] width 449 height 24
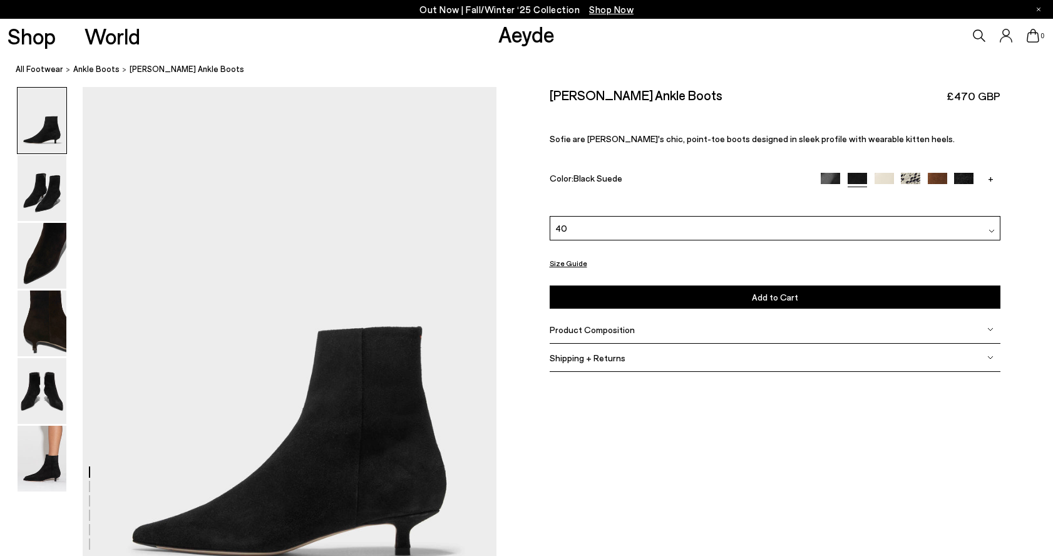
click at [617, 295] on button "Add to Cart Select a Size First" at bounding box center [775, 296] width 451 height 23
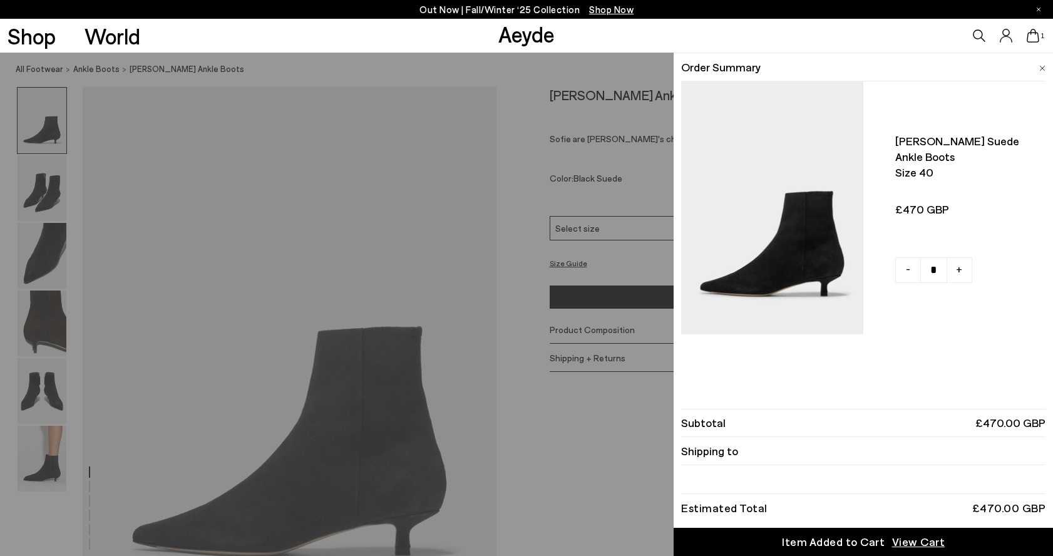
click at [648, 28] on div "Shop World Aeyde 1" at bounding box center [526, 36] width 1053 height 34
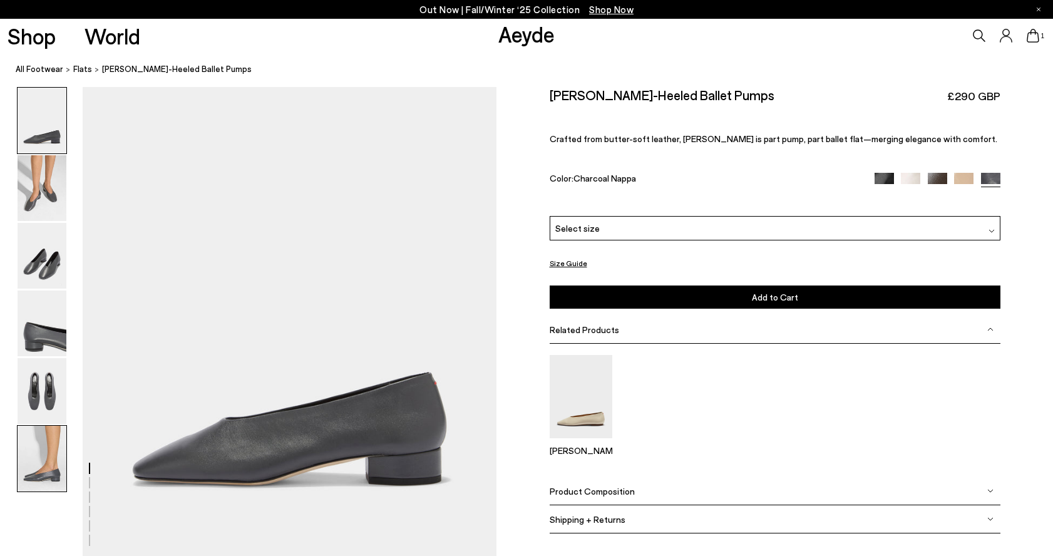
click at [35, 458] on img at bounding box center [42, 459] width 49 height 66
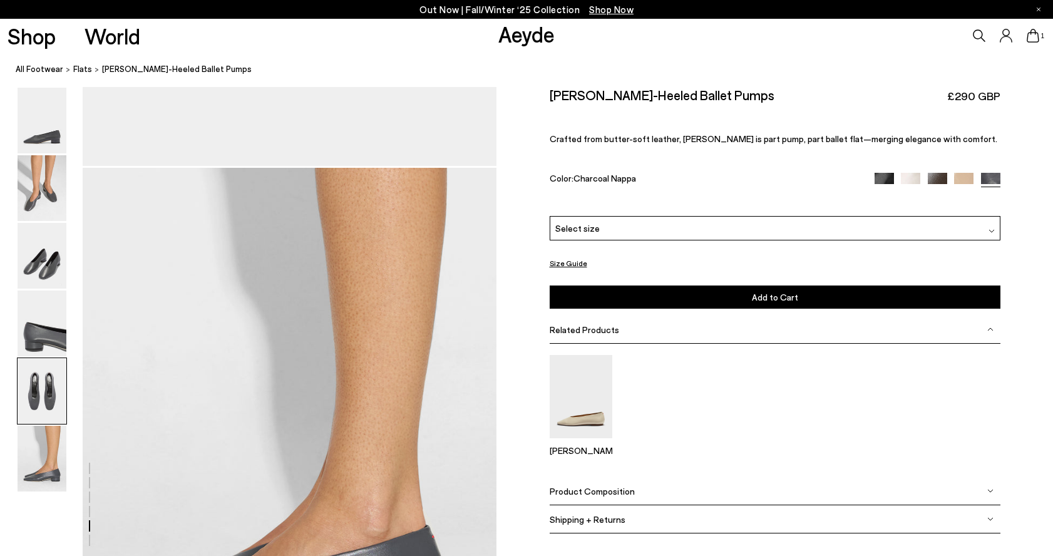
scroll to position [2773, 0]
